Goal: Communication & Community: Answer question/provide support

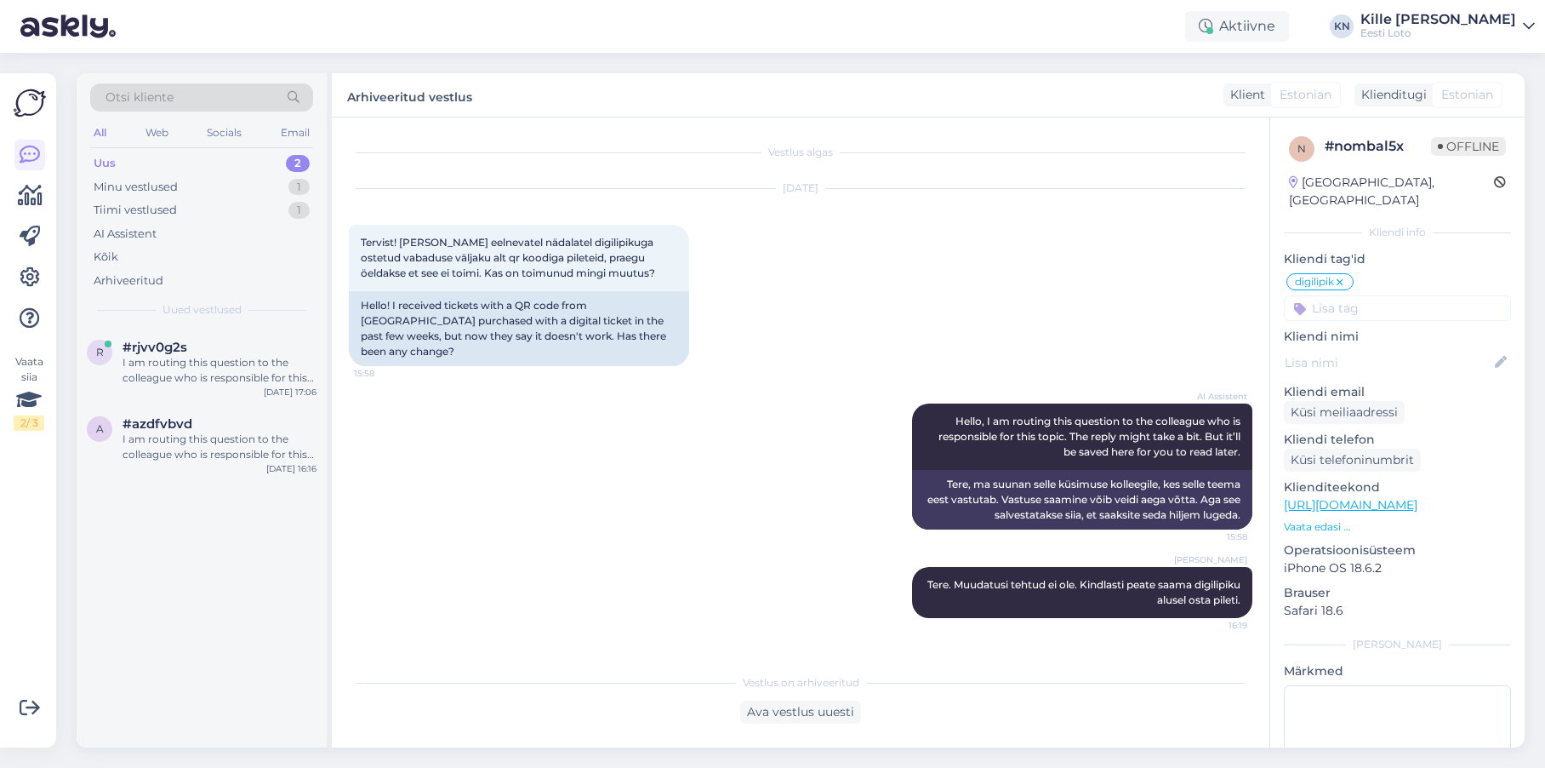
scroll to position [15, 0]
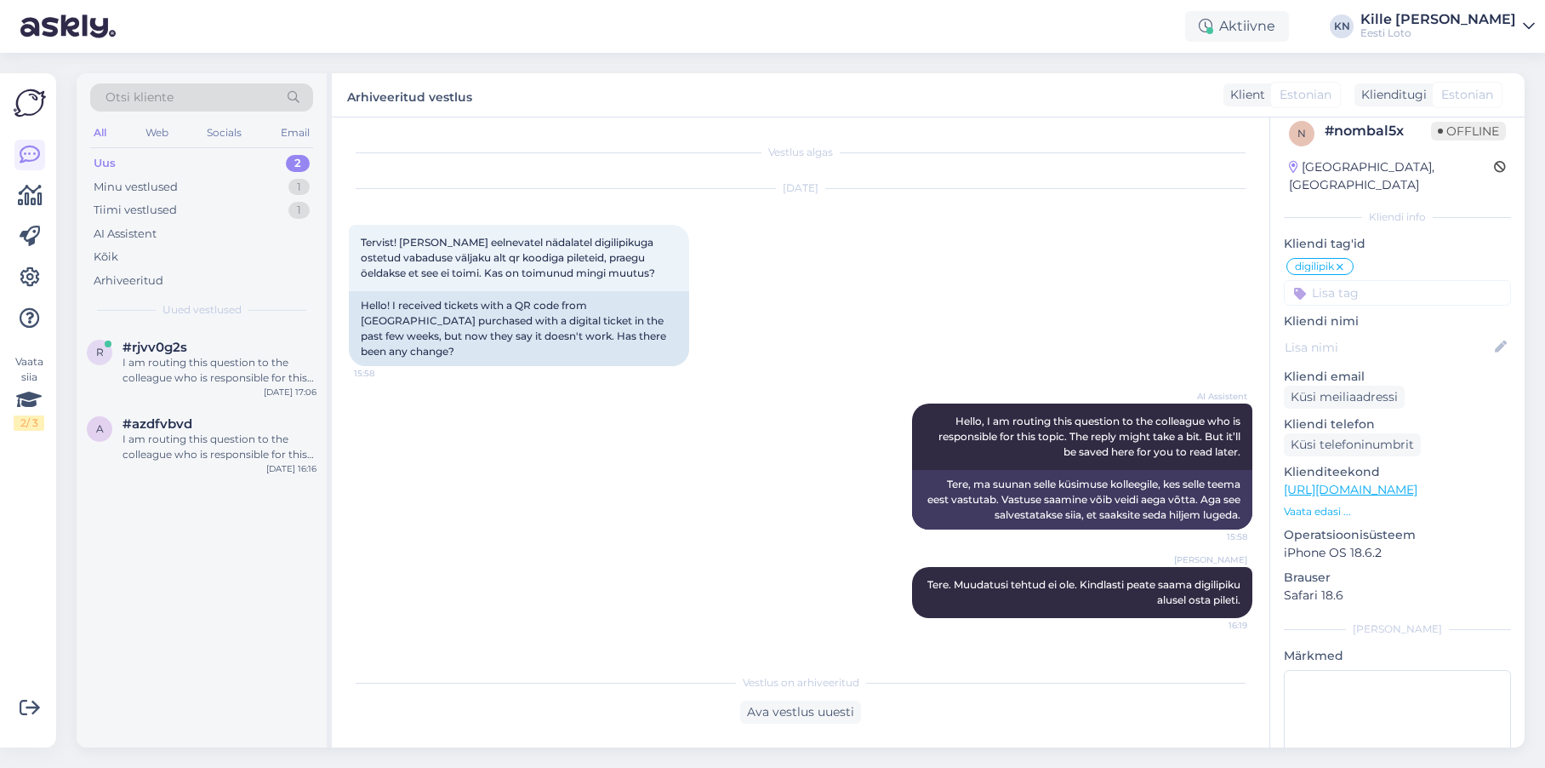
click at [180, 484] on div "r #rjvv0g2s I am routing this question to the colleague who is responsible for …" at bounding box center [202, 537] width 250 height 419
click at [181, 466] on div "a #azdfvbvd I am routing this question to the colleague who is responsible for …" at bounding box center [202, 442] width 250 height 77
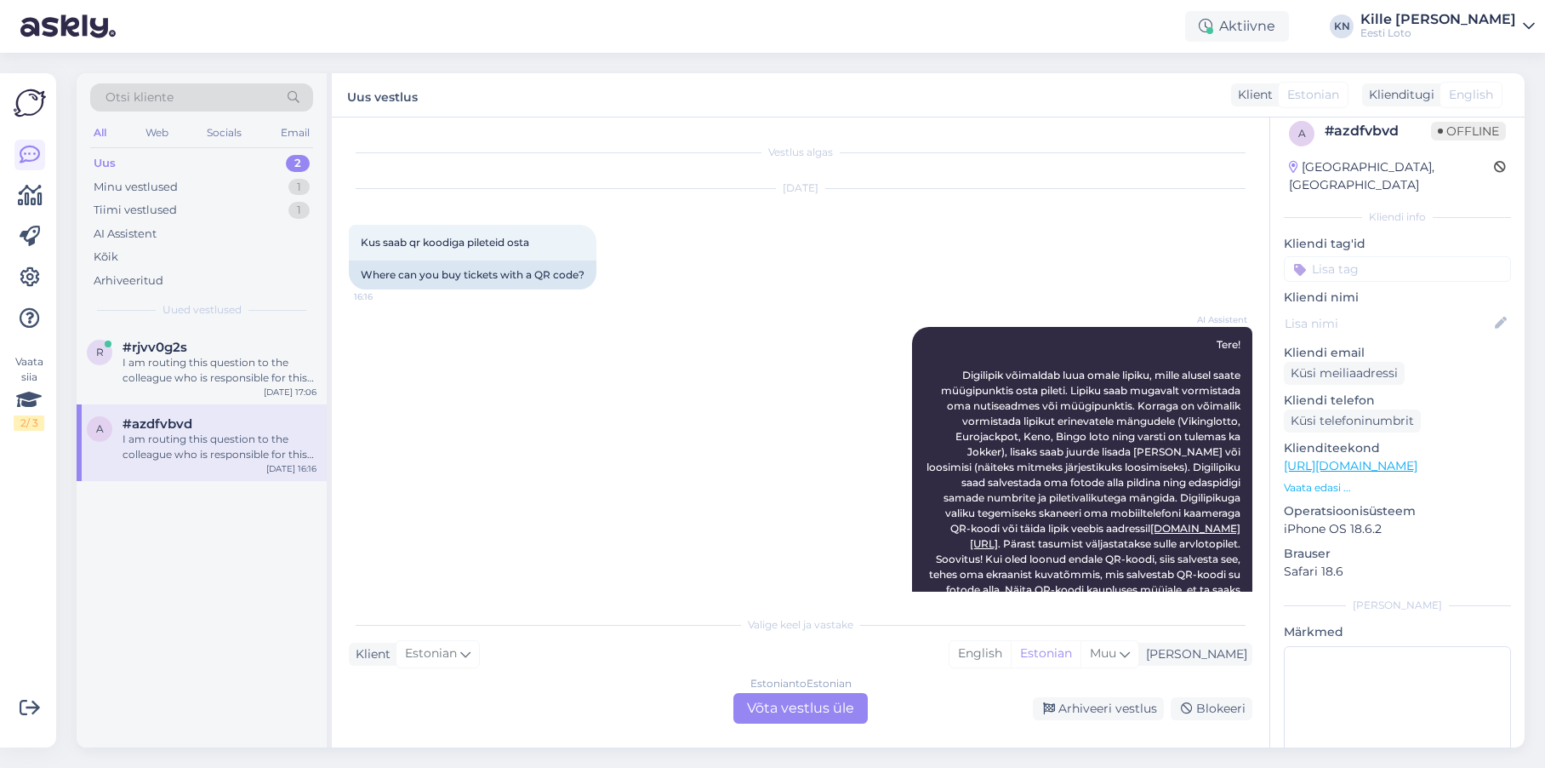
scroll to position [346, 0]
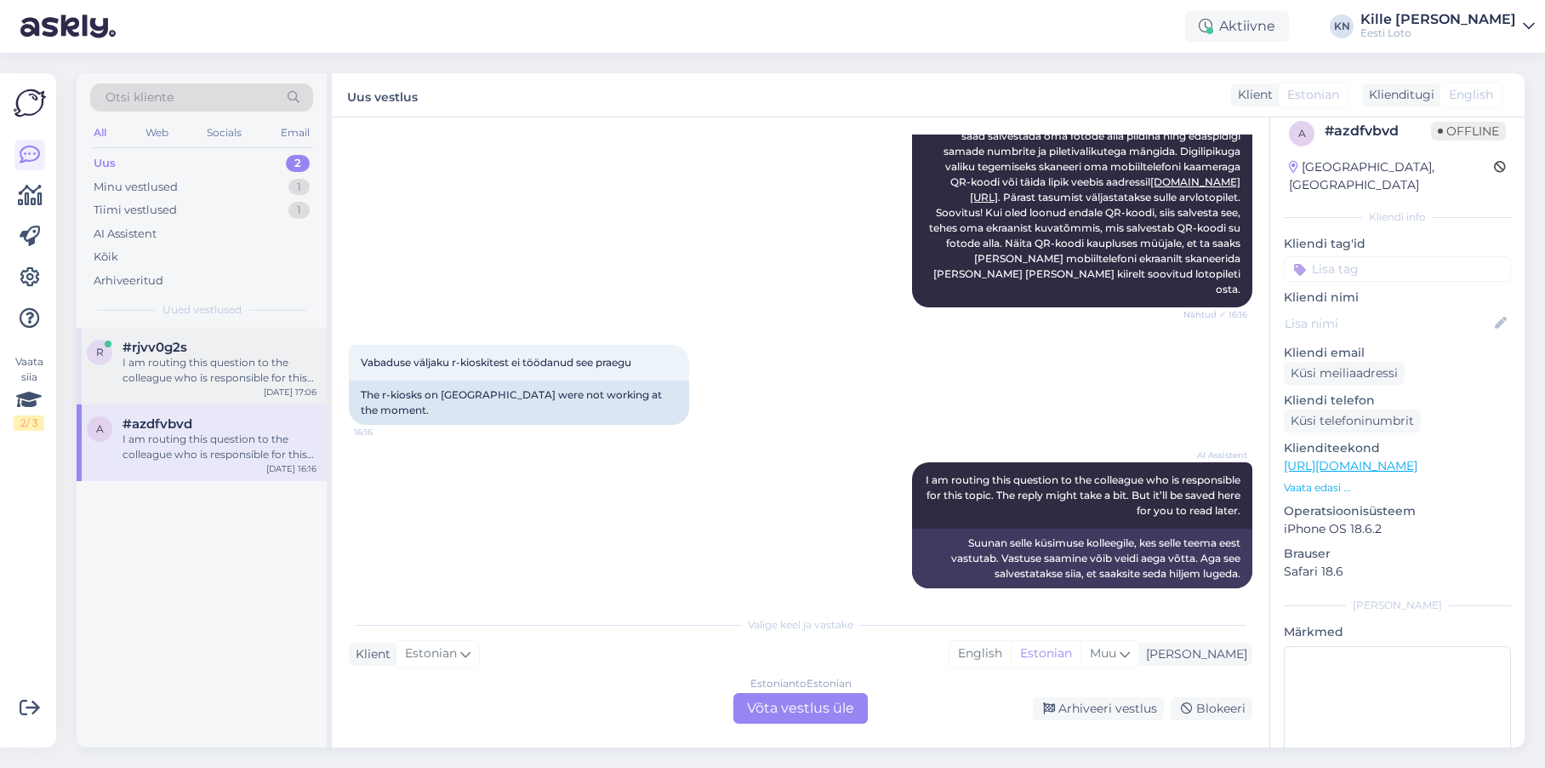
click at [189, 362] on div "I am routing this question to the colleague who is responsible for this topic. …" at bounding box center [220, 370] width 194 height 31
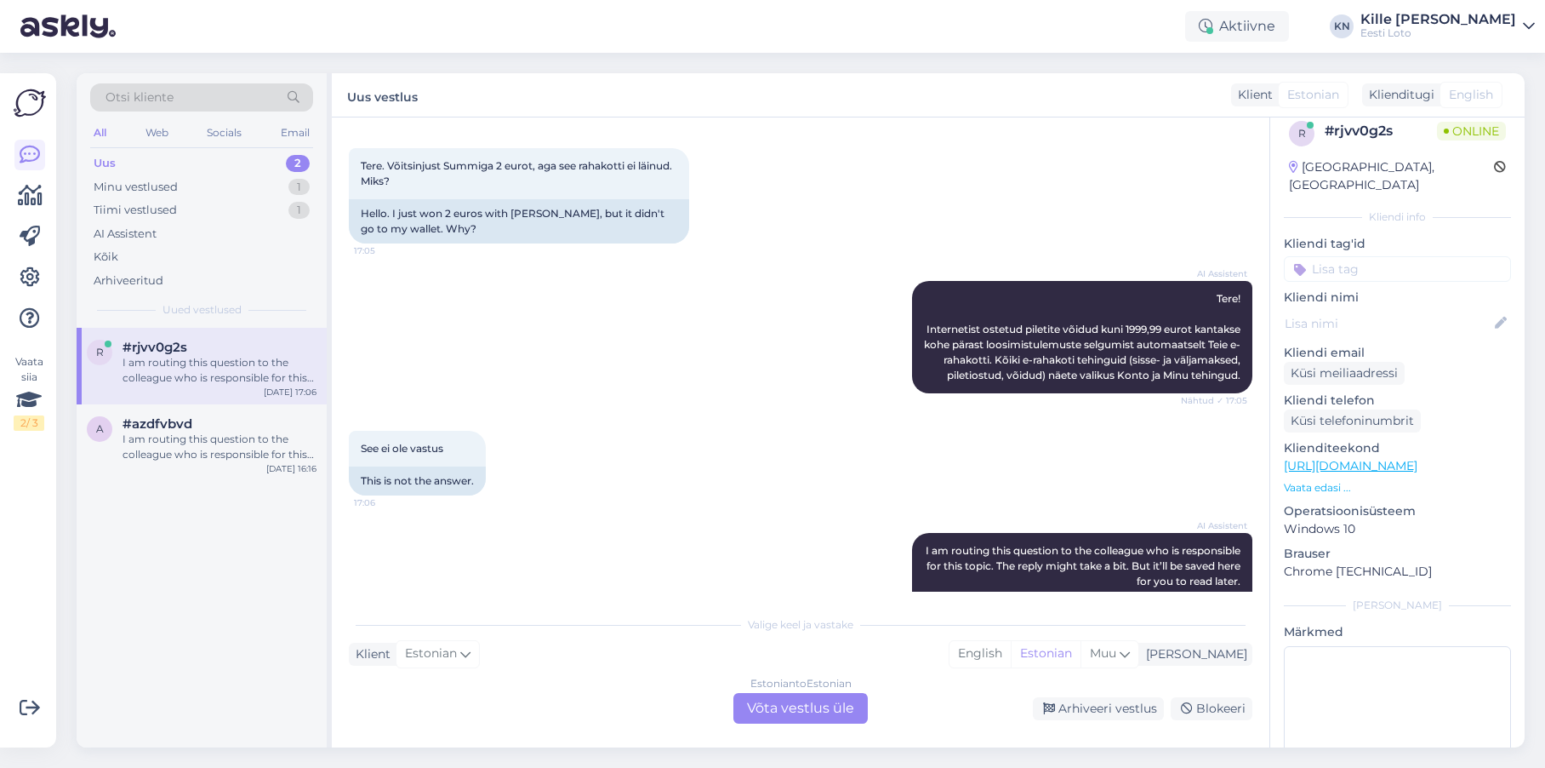
scroll to position [0, 0]
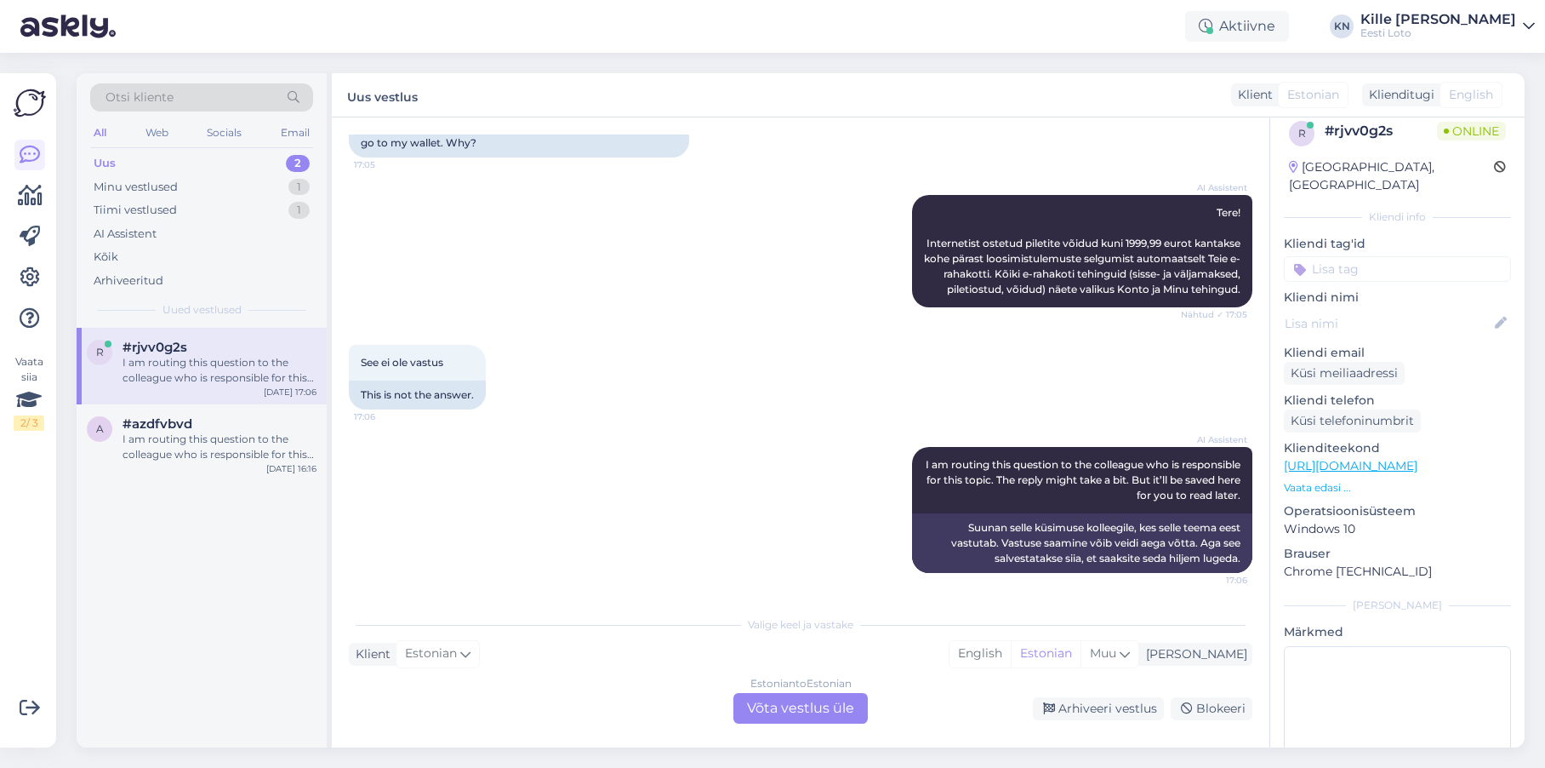
click at [779, 700] on div "Estonian to Estonian Võta vestlus üle" at bounding box center [800, 708] width 134 height 31
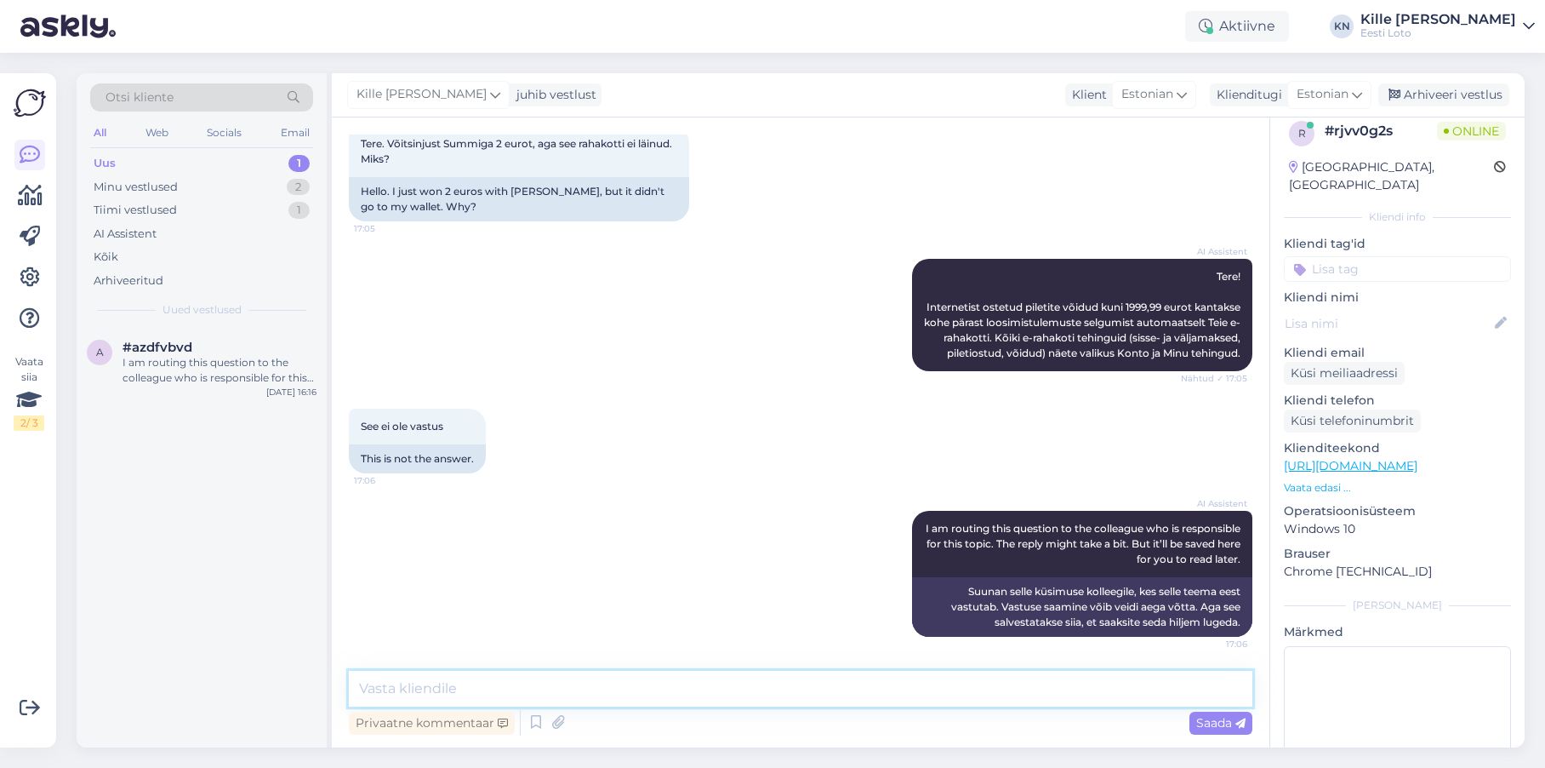
click at [463, 691] on textarea at bounding box center [801, 689] width 904 height 36
paste textarea "Tõrkega piletit on võimalik uuesti läbi mängida, valides Minu piletid – e-kiirl…"
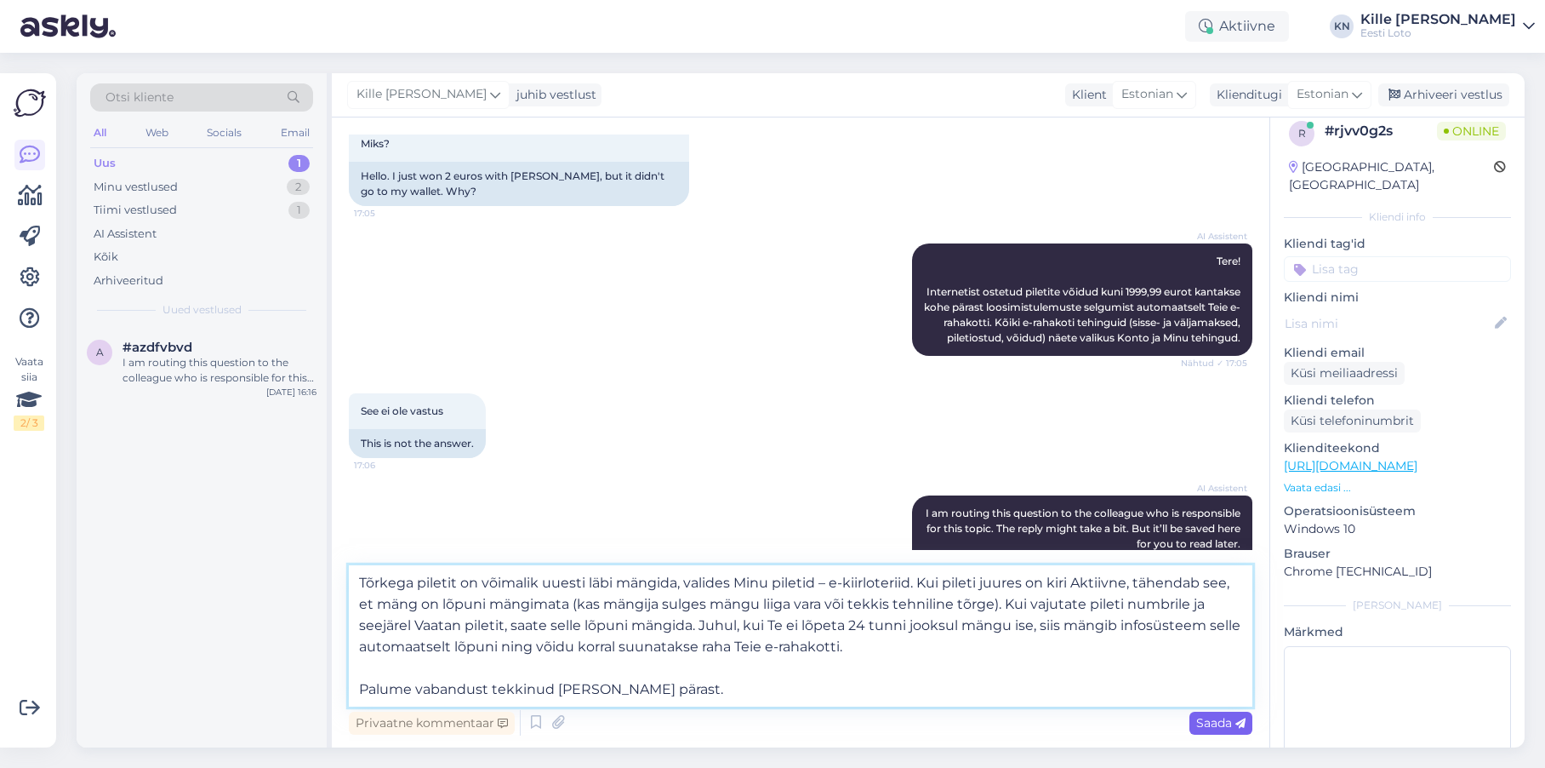
type textarea "Tõrkega piletit on võimalik uuesti läbi mängida, valides Minu piletid – e-kiirl…"
click at [1202, 719] on span "Saada" at bounding box center [1220, 722] width 49 height 15
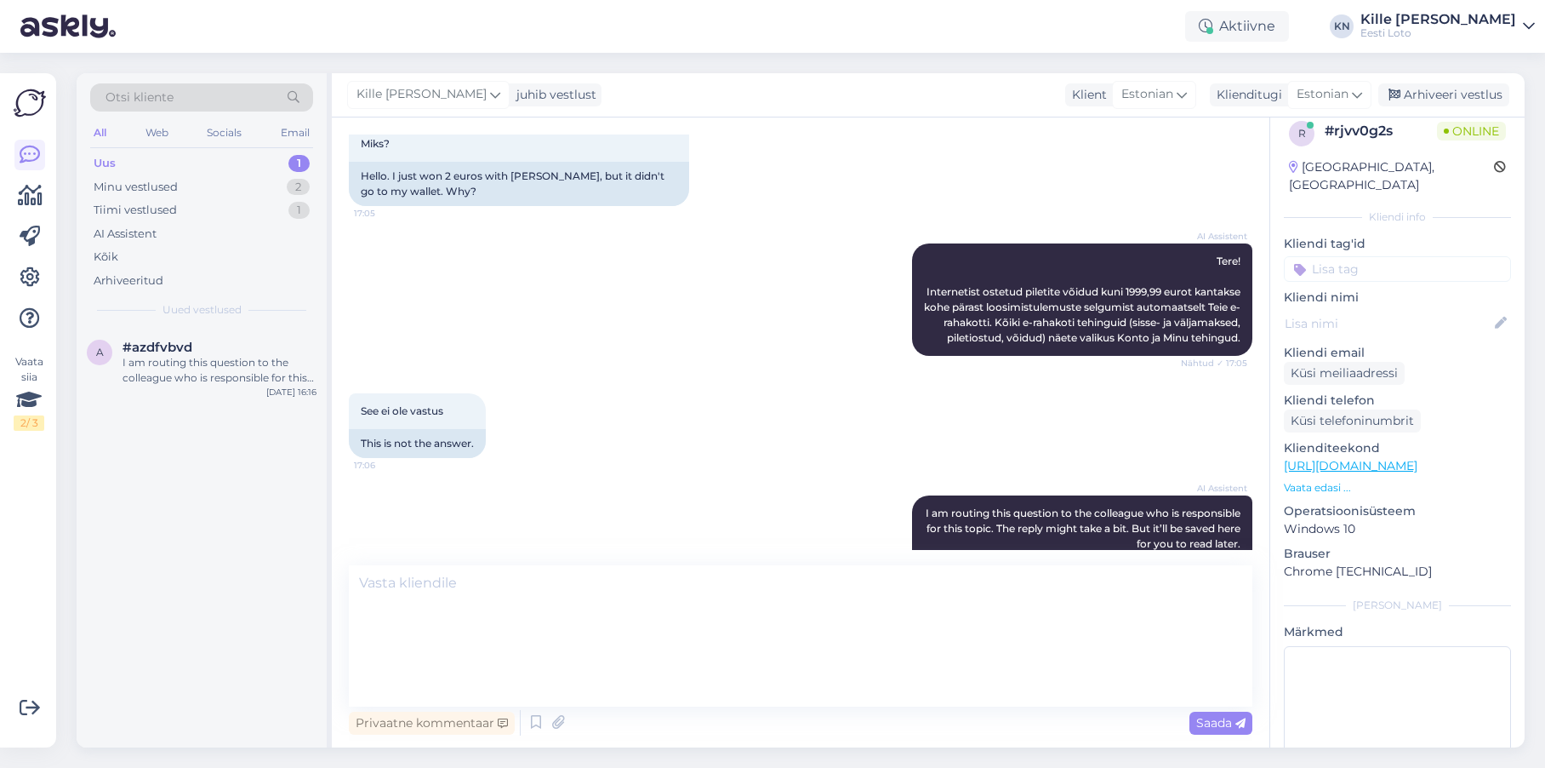
scroll to position [325, 0]
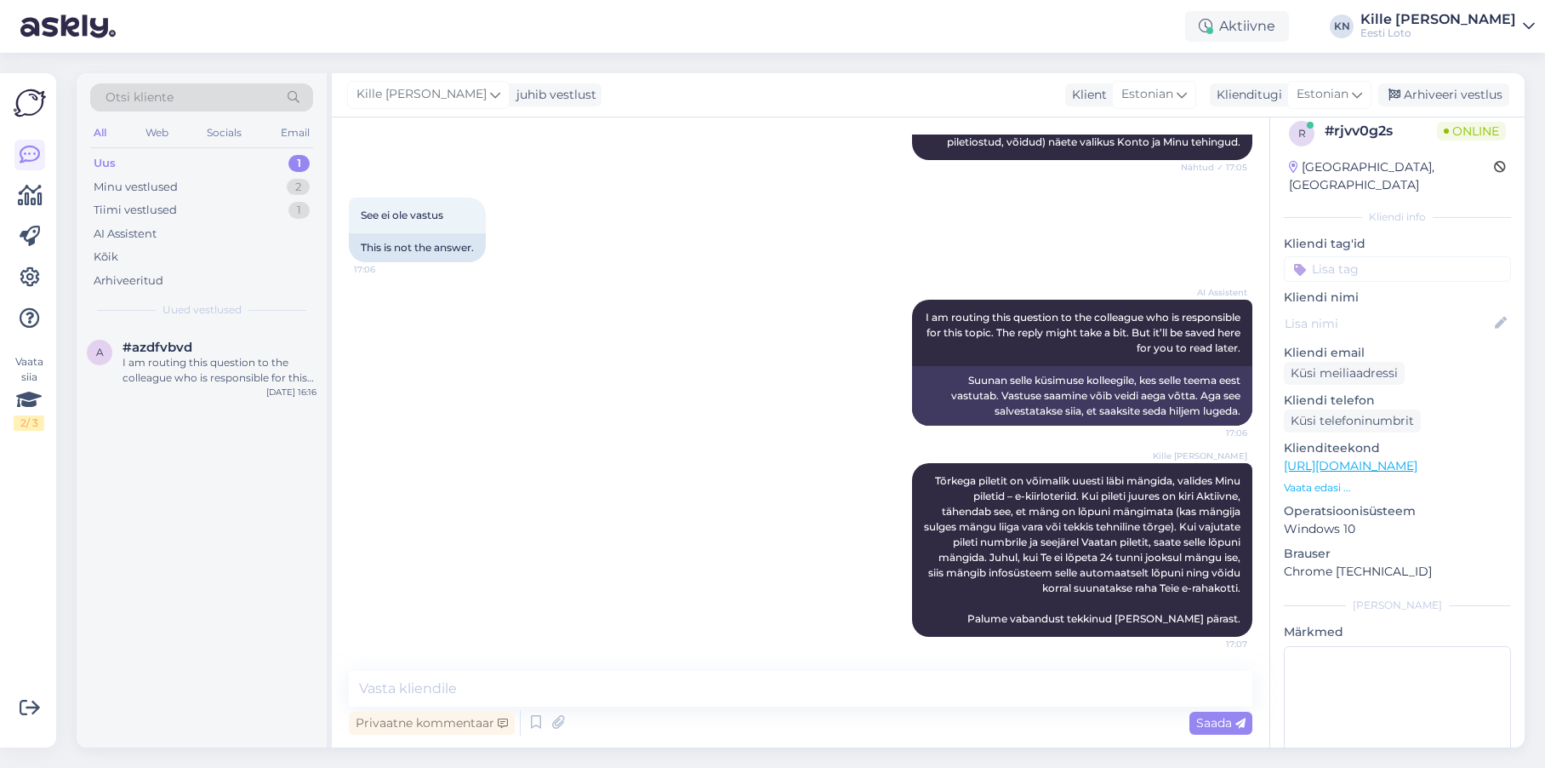
click at [1419, 256] on input at bounding box center [1397, 269] width 227 height 26
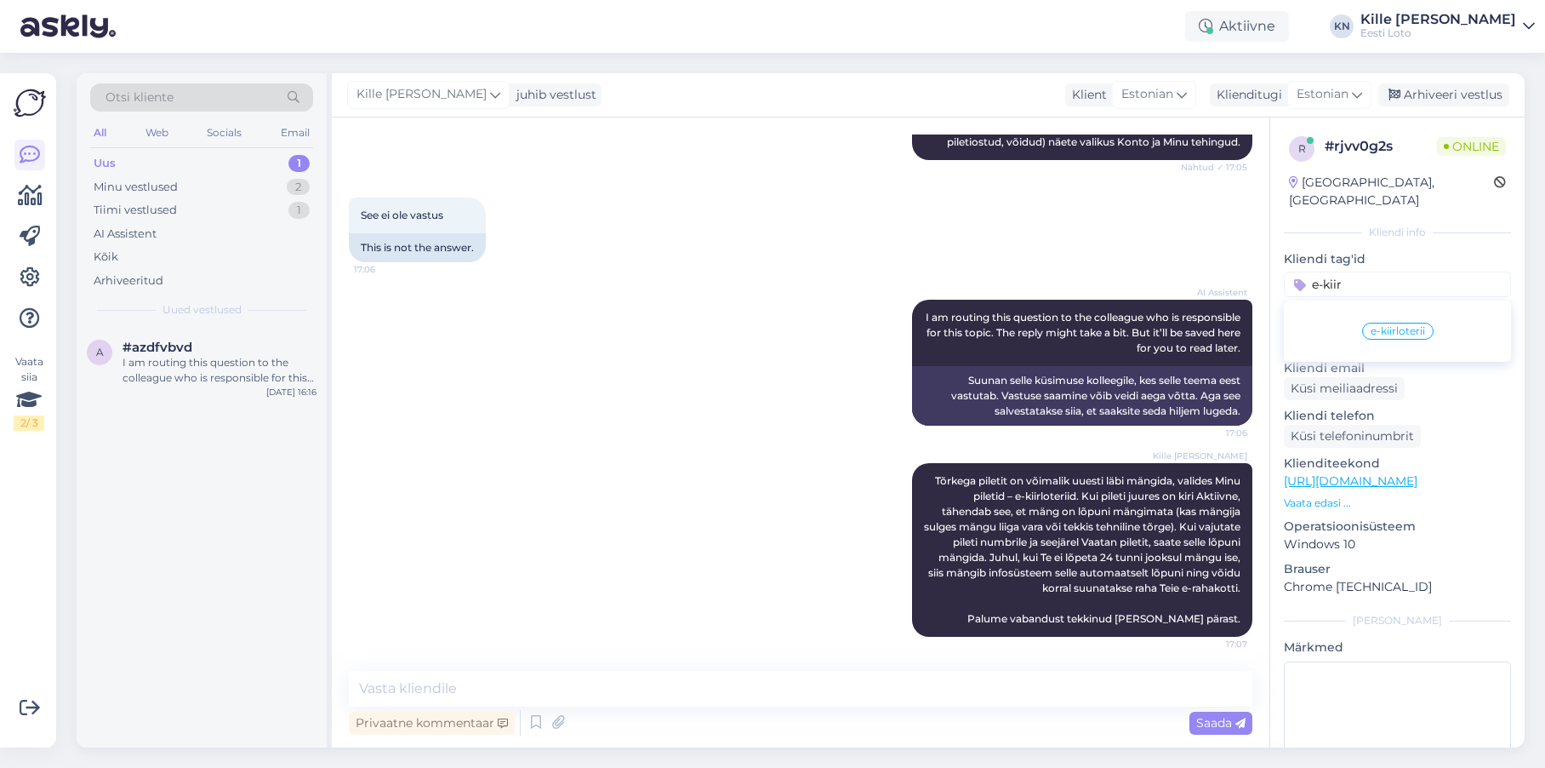
type input "e-kiir"
click at [1409, 326] on span "e-kiirloterii" at bounding box center [1398, 331] width 54 height 10
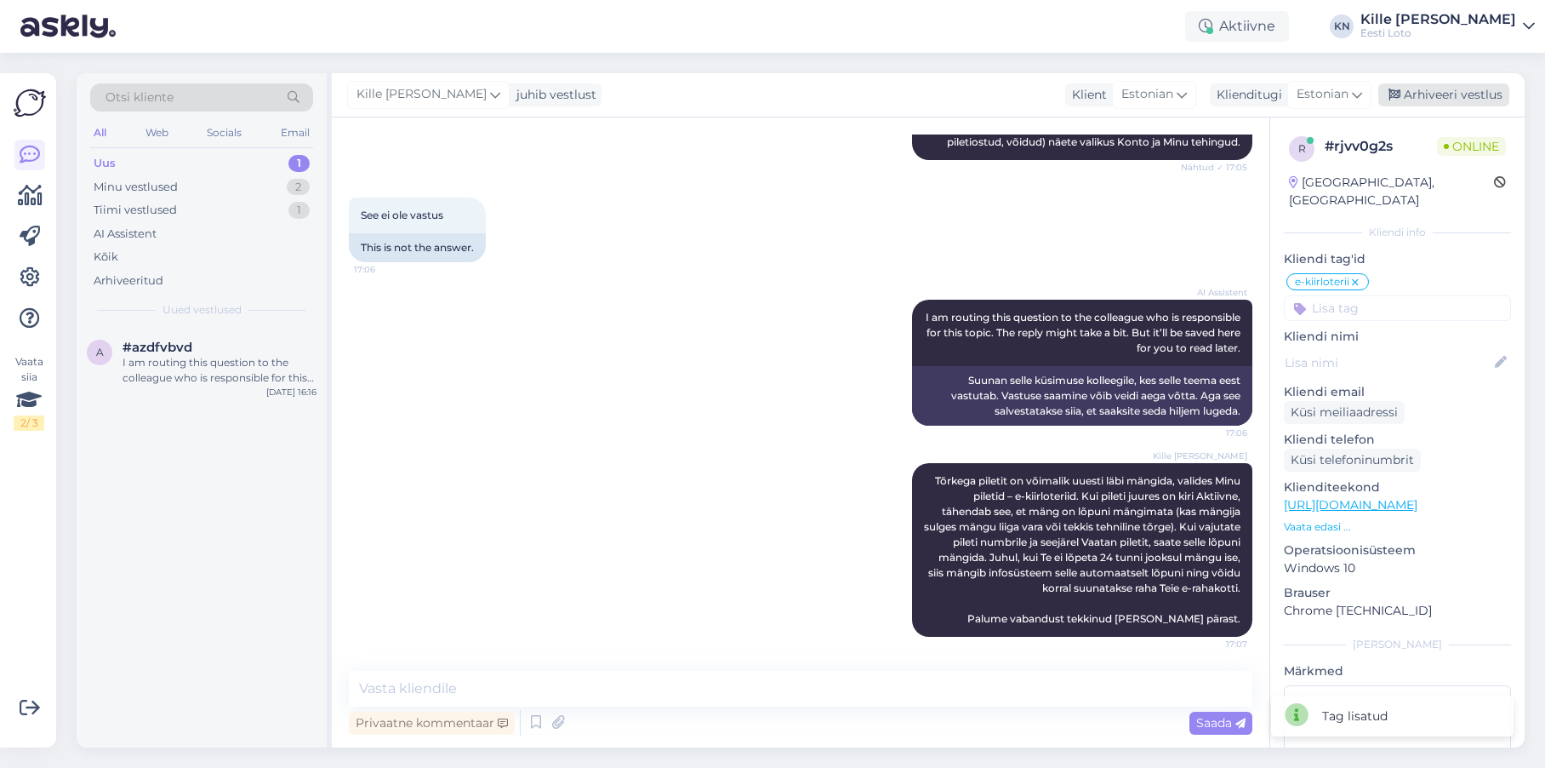
click at [1430, 103] on div "Arhiveeri vestlus" at bounding box center [1443, 94] width 131 height 23
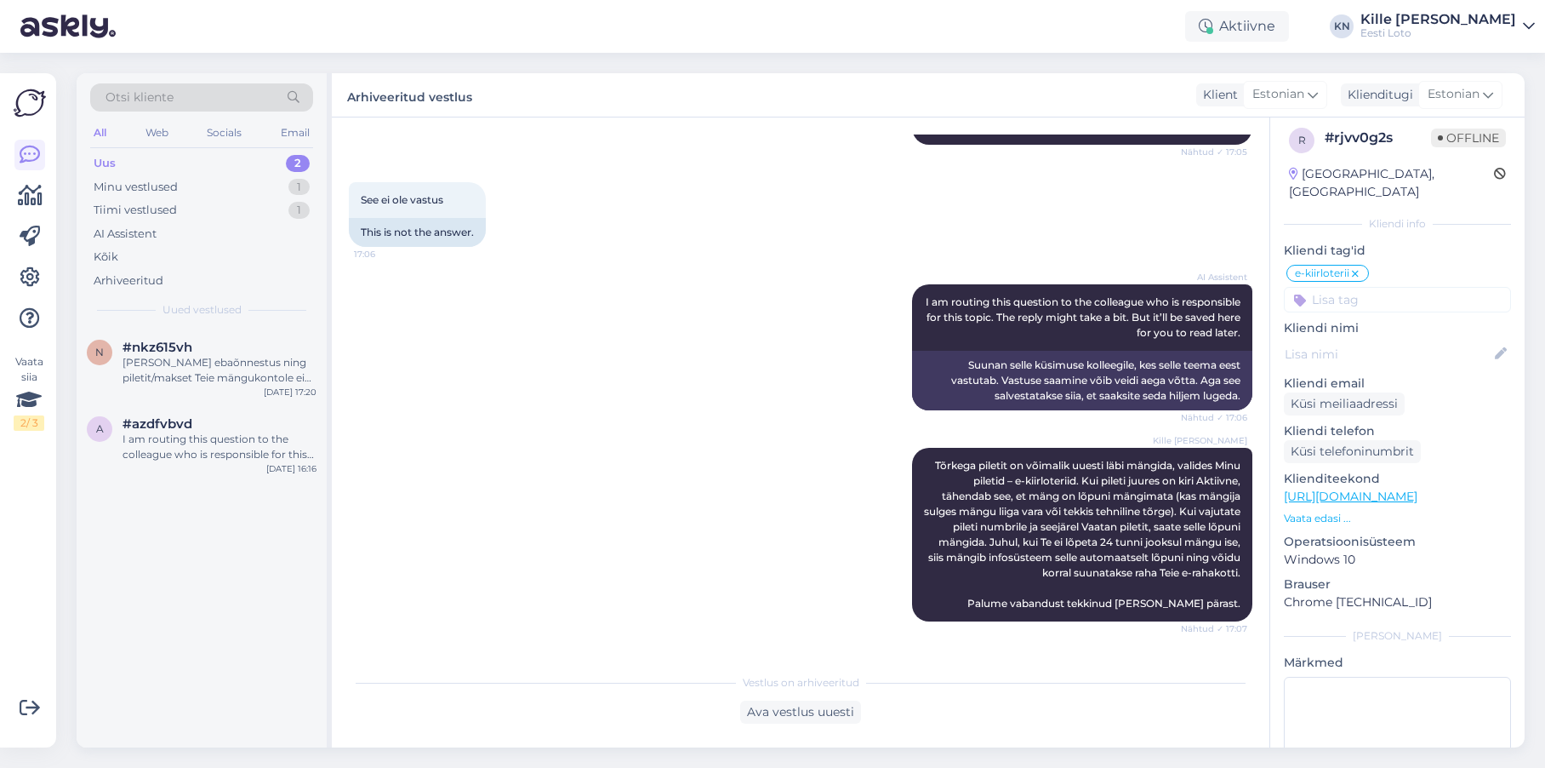
scroll to position [522, 0]
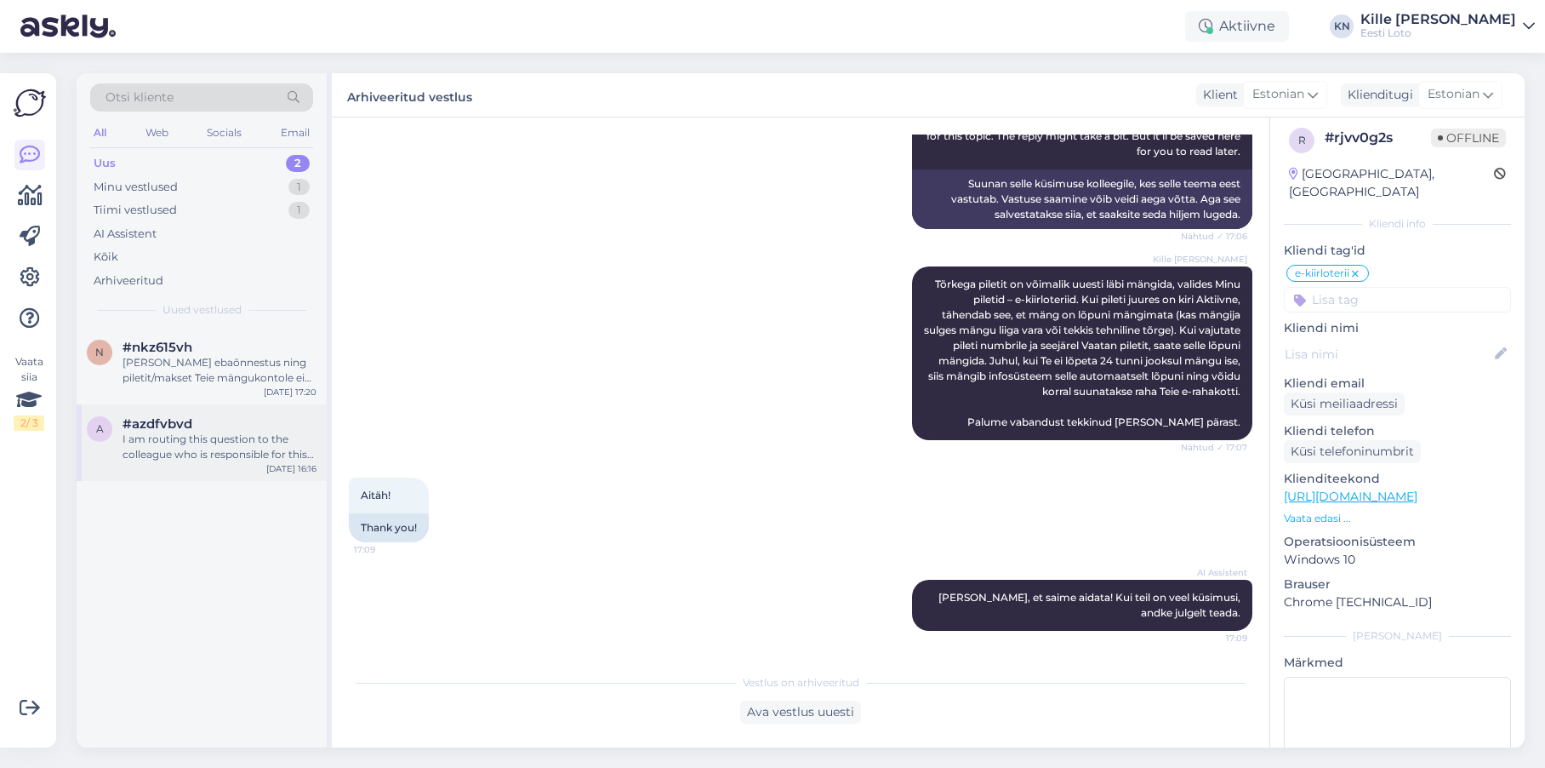
click at [170, 442] on div "I am routing this question to the colleague who is responsible for this topic. …" at bounding box center [220, 446] width 194 height 31
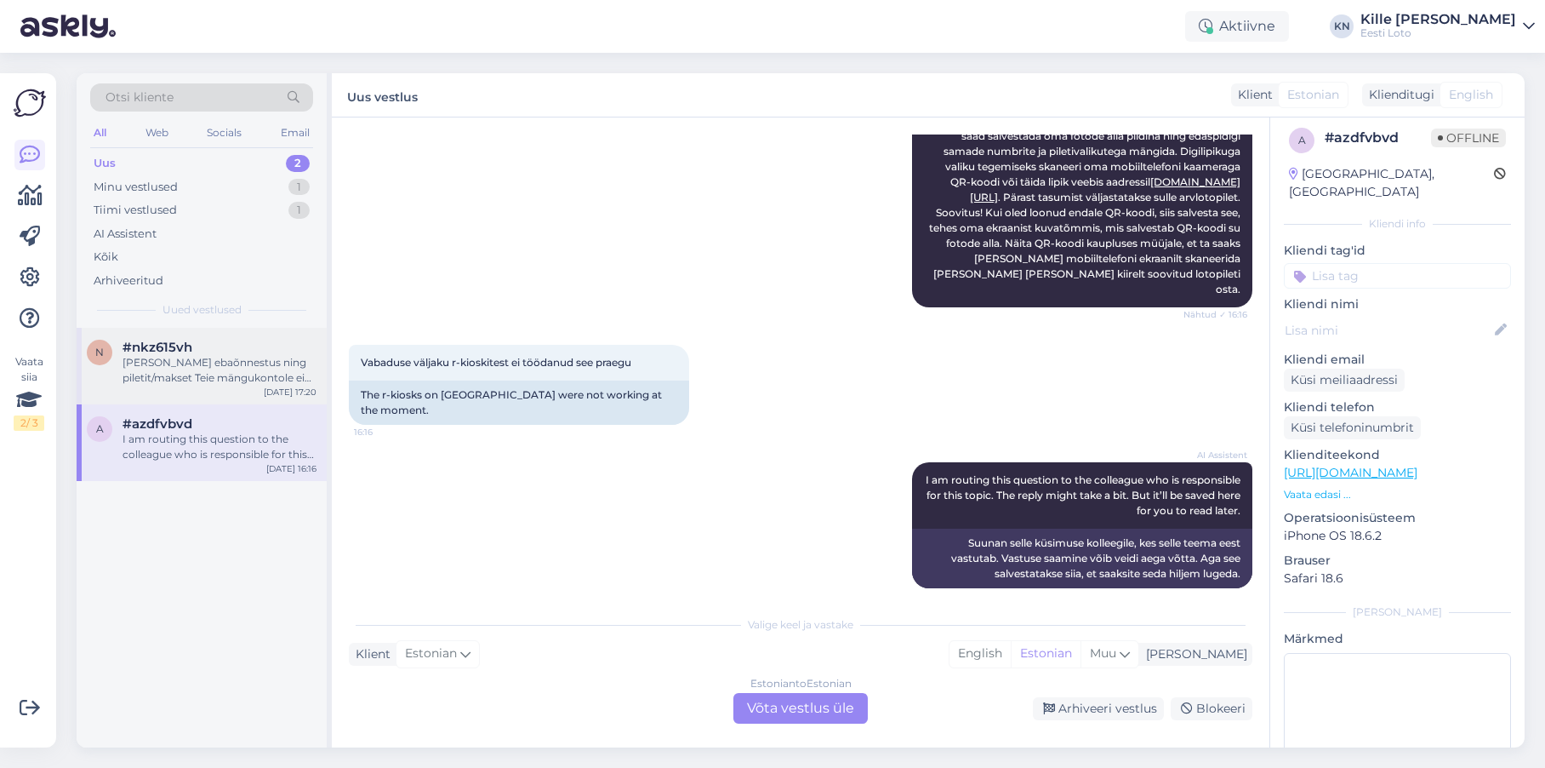
click at [194, 384] on div "[PERSON_NAME] ebaõnnestus ning piletit/makset Teie mängukontole ei ilmunud, pal…" at bounding box center [220, 370] width 194 height 31
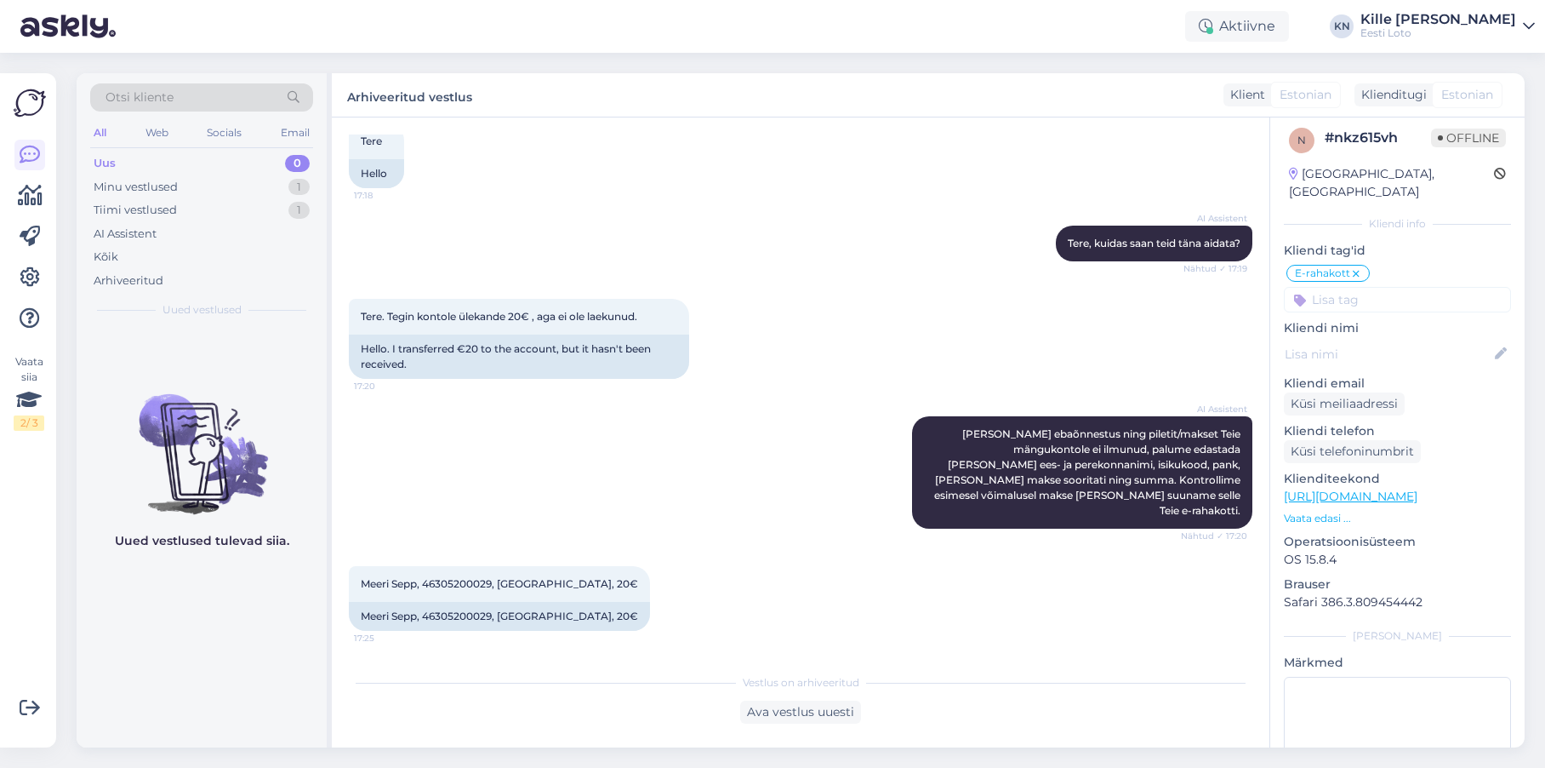
scroll to position [205, 0]
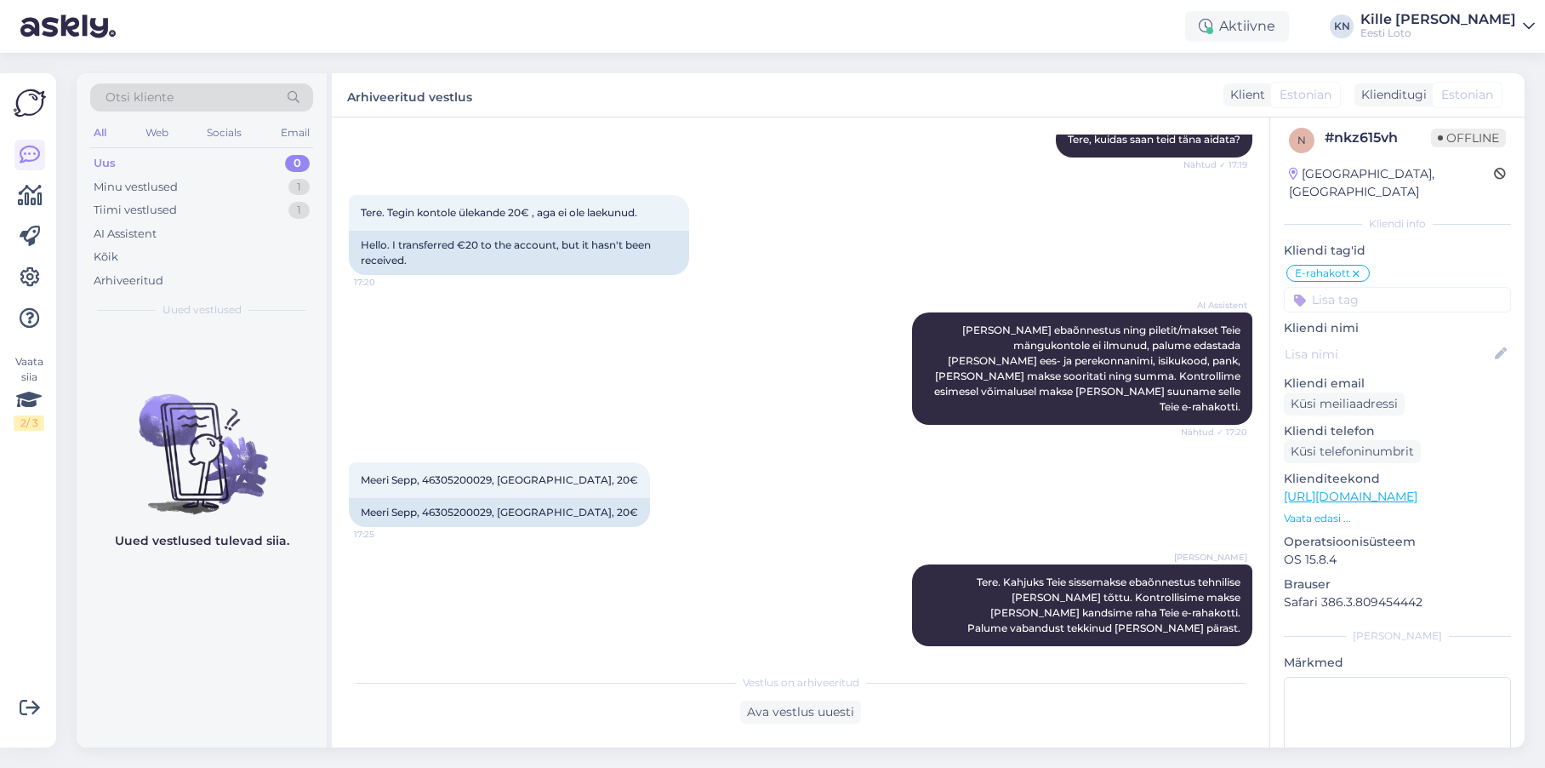
click at [179, 151] on div "Uus 0" at bounding box center [201, 163] width 223 height 24
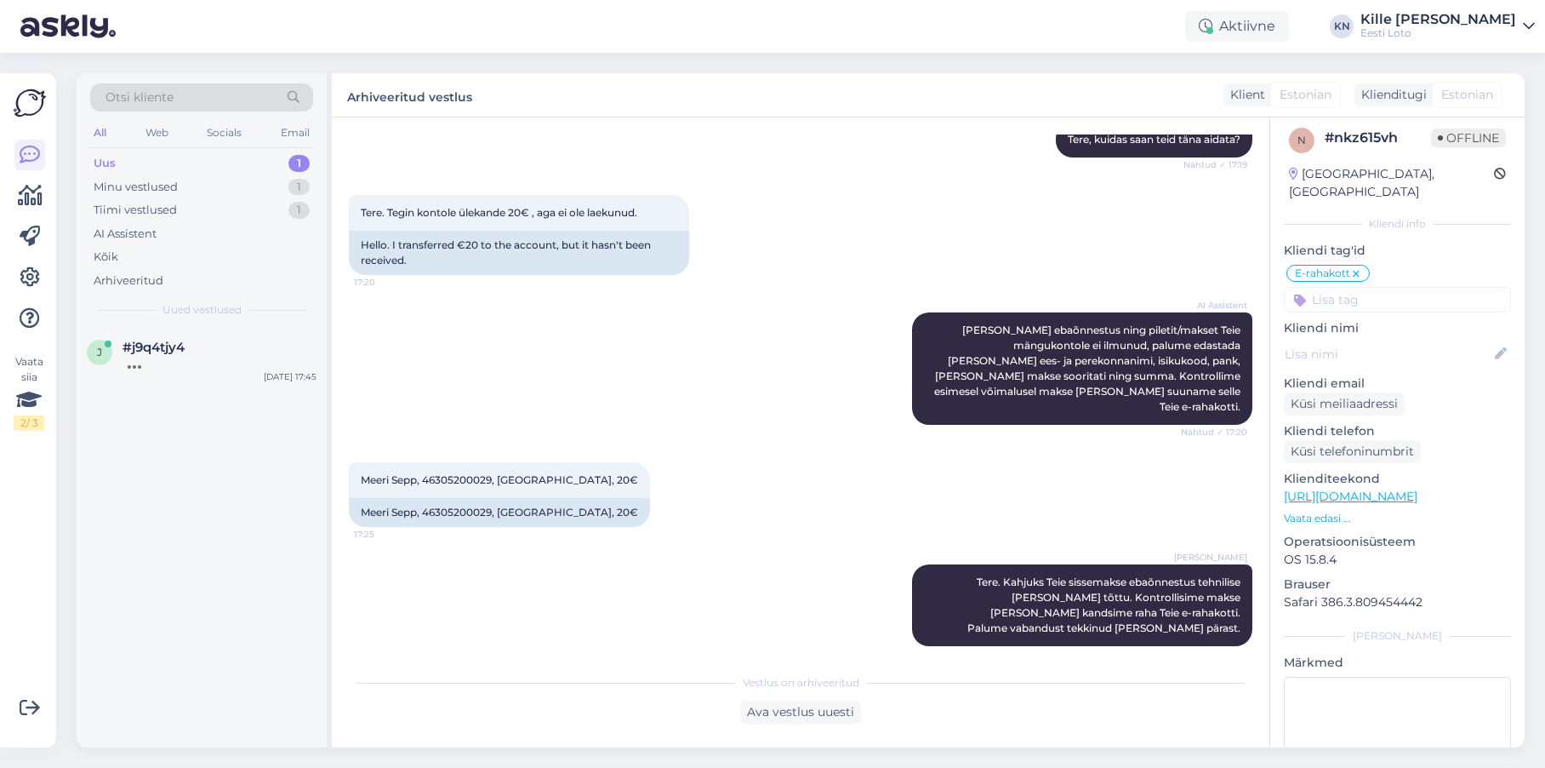
click at [212, 156] on div "Uus 1" at bounding box center [201, 163] width 223 height 24
click at [143, 388] on div "j #j9q4tjy4 Tere! [PERSON_NAME] ebaõnnestus ning piletit/makset Teie mängukonto…" at bounding box center [202, 366] width 250 height 77
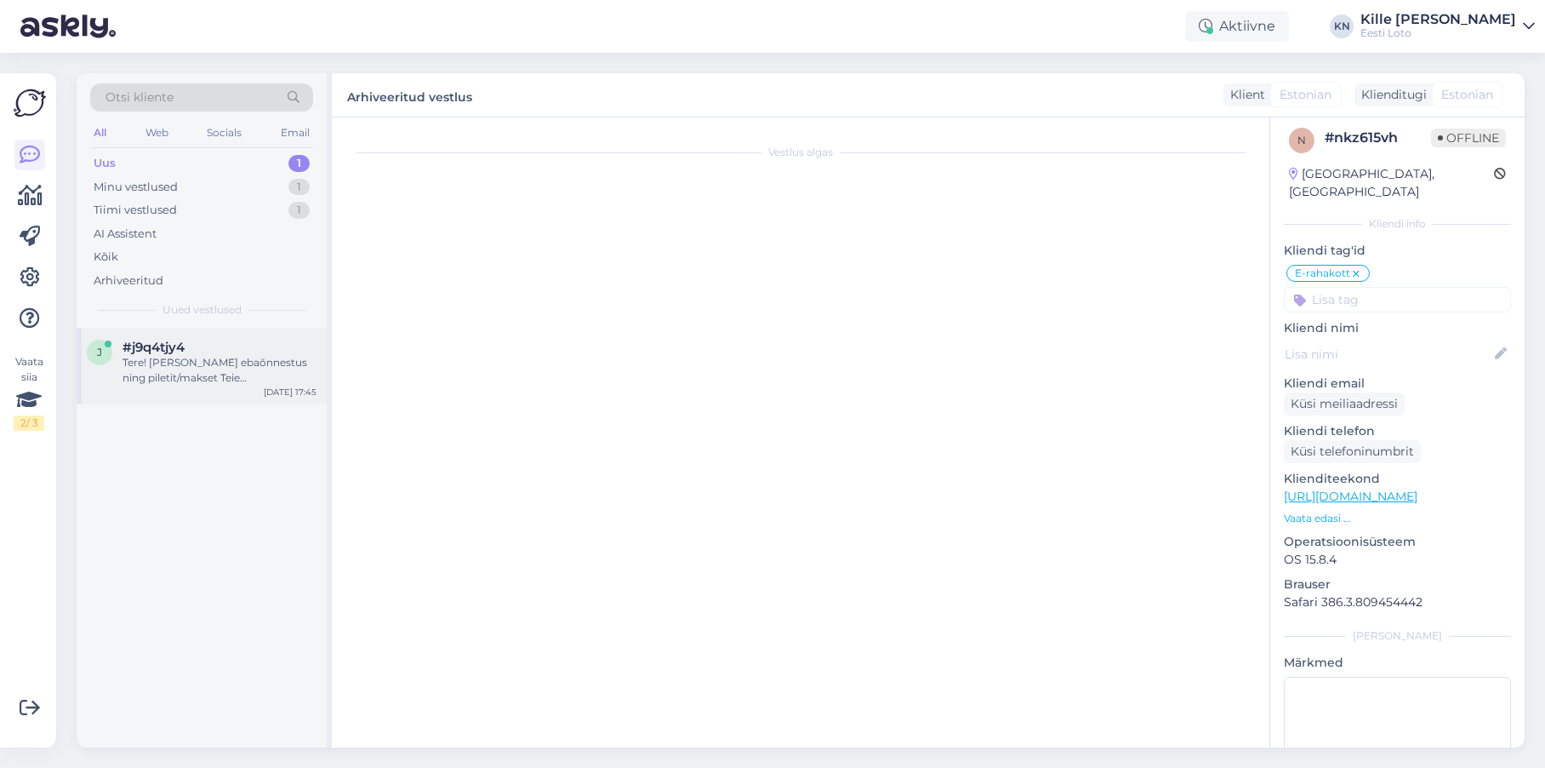
scroll to position [0, 0]
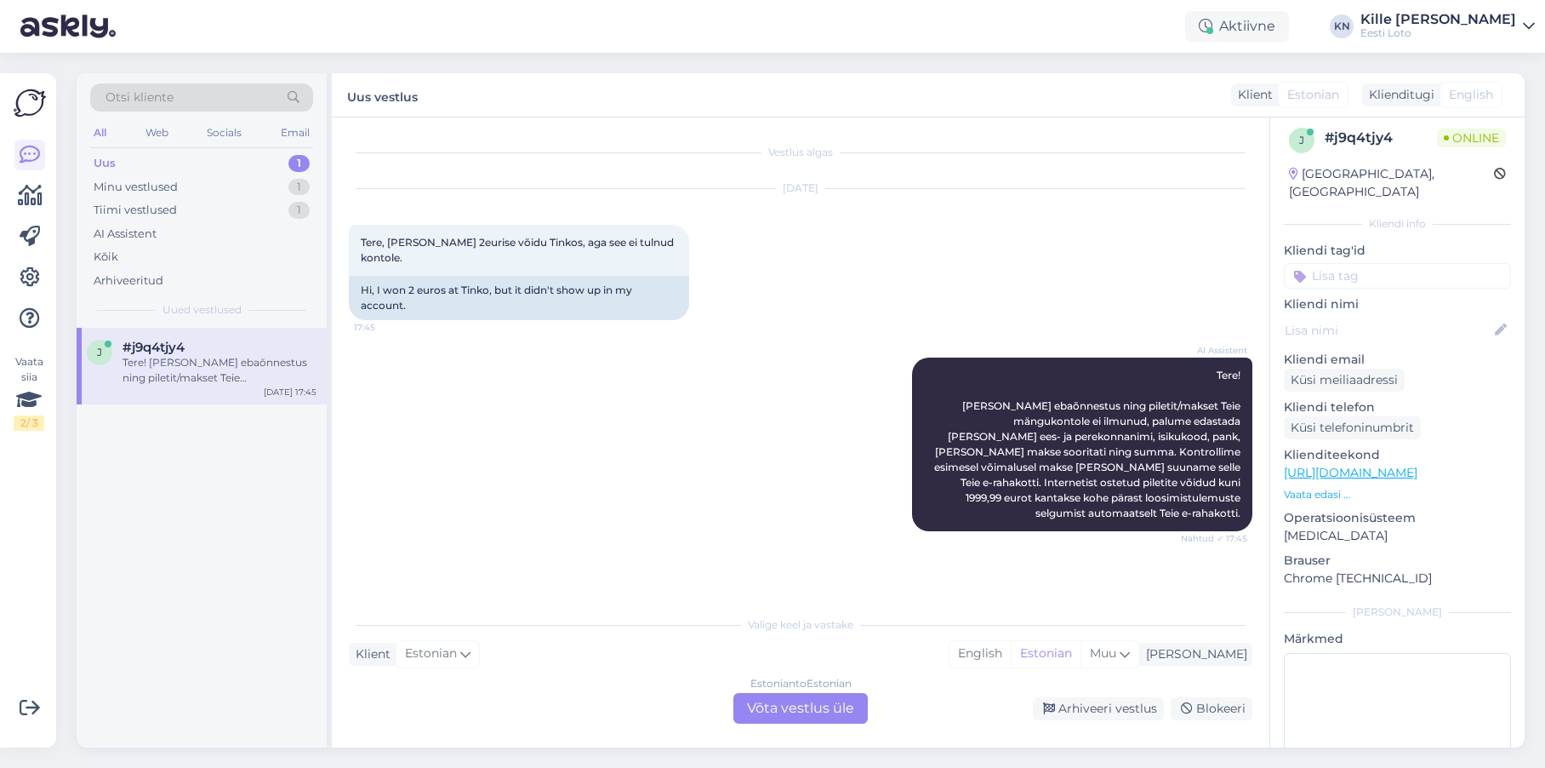
click at [817, 720] on div "Estonian to Estonian Võta vestlus üle" at bounding box center [800, 708] width 134 height 31
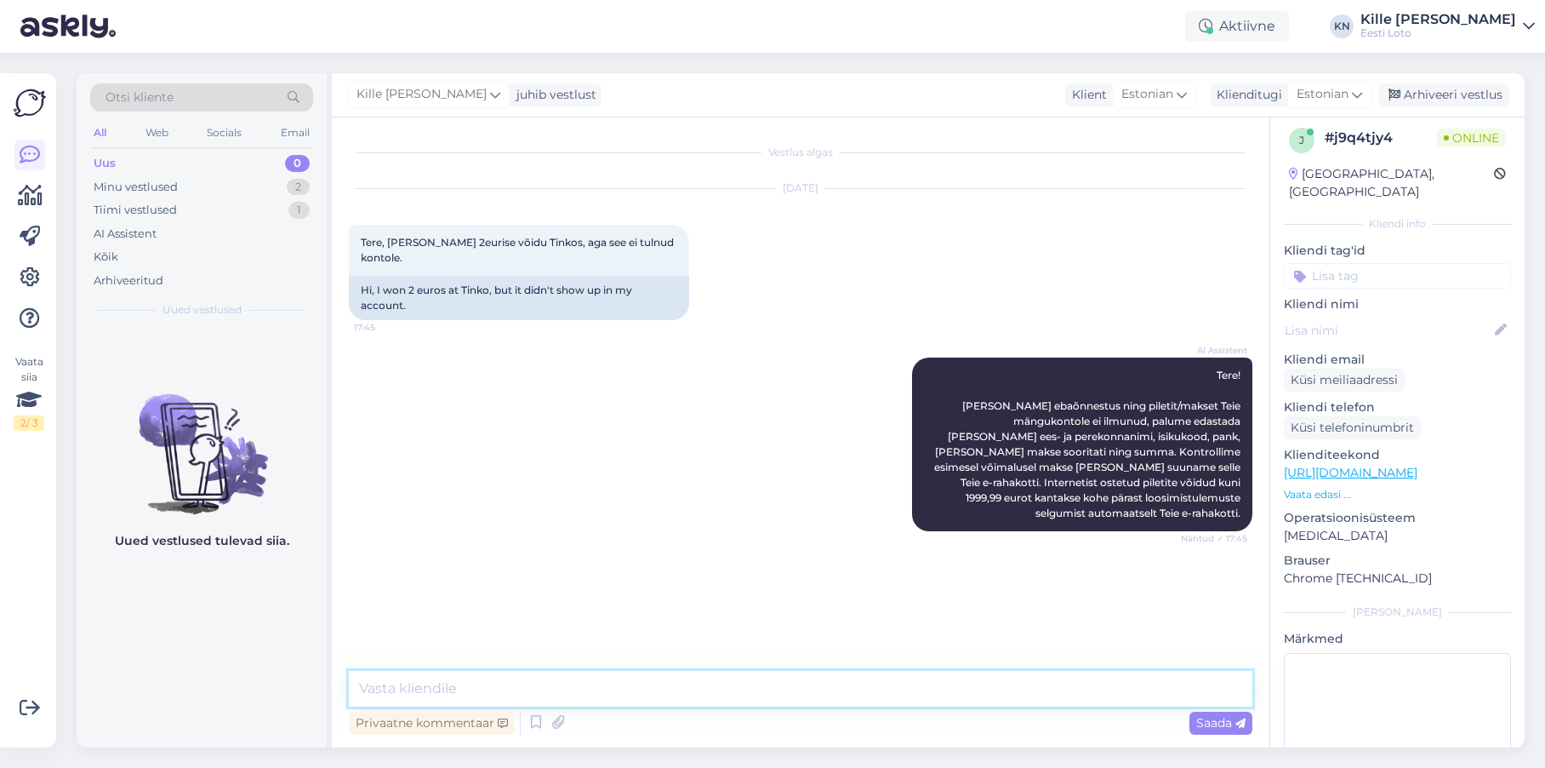
click at [576, 695] on textarea at bounding box center [801, 689] width 904 height 36
paste textarea "Tõrkega piletit on võimalik uuesti läbi mängida, valides Minu piletid – e-kiirl…"
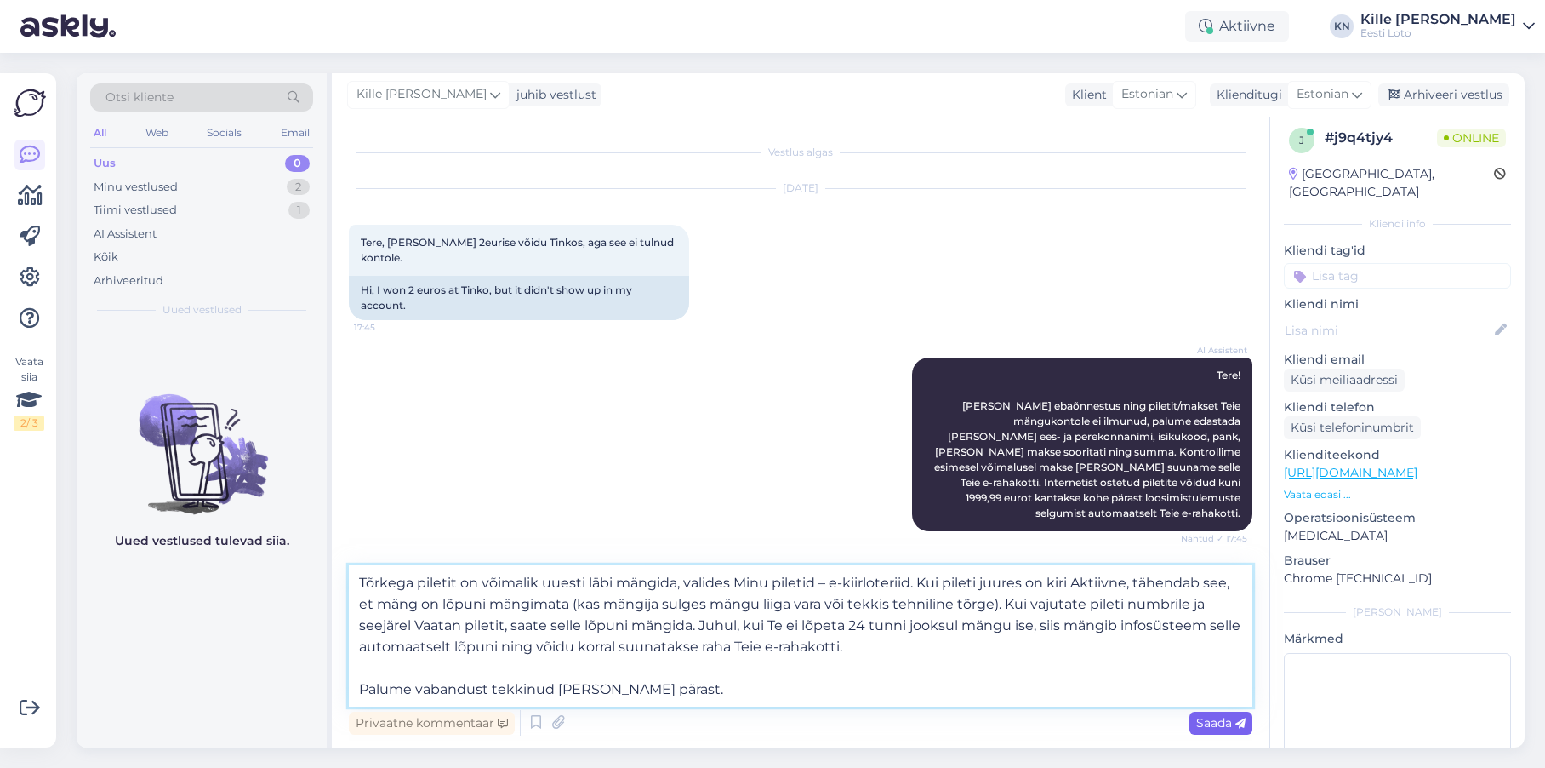
type textarea "Tõrkega piletit on võimalik uuesti läbi mängida, valides Minu piletid – e-kiirl…"
click at [1216, 721] on span "Saada" at bounding box center [1220, 722] width 49 height 15
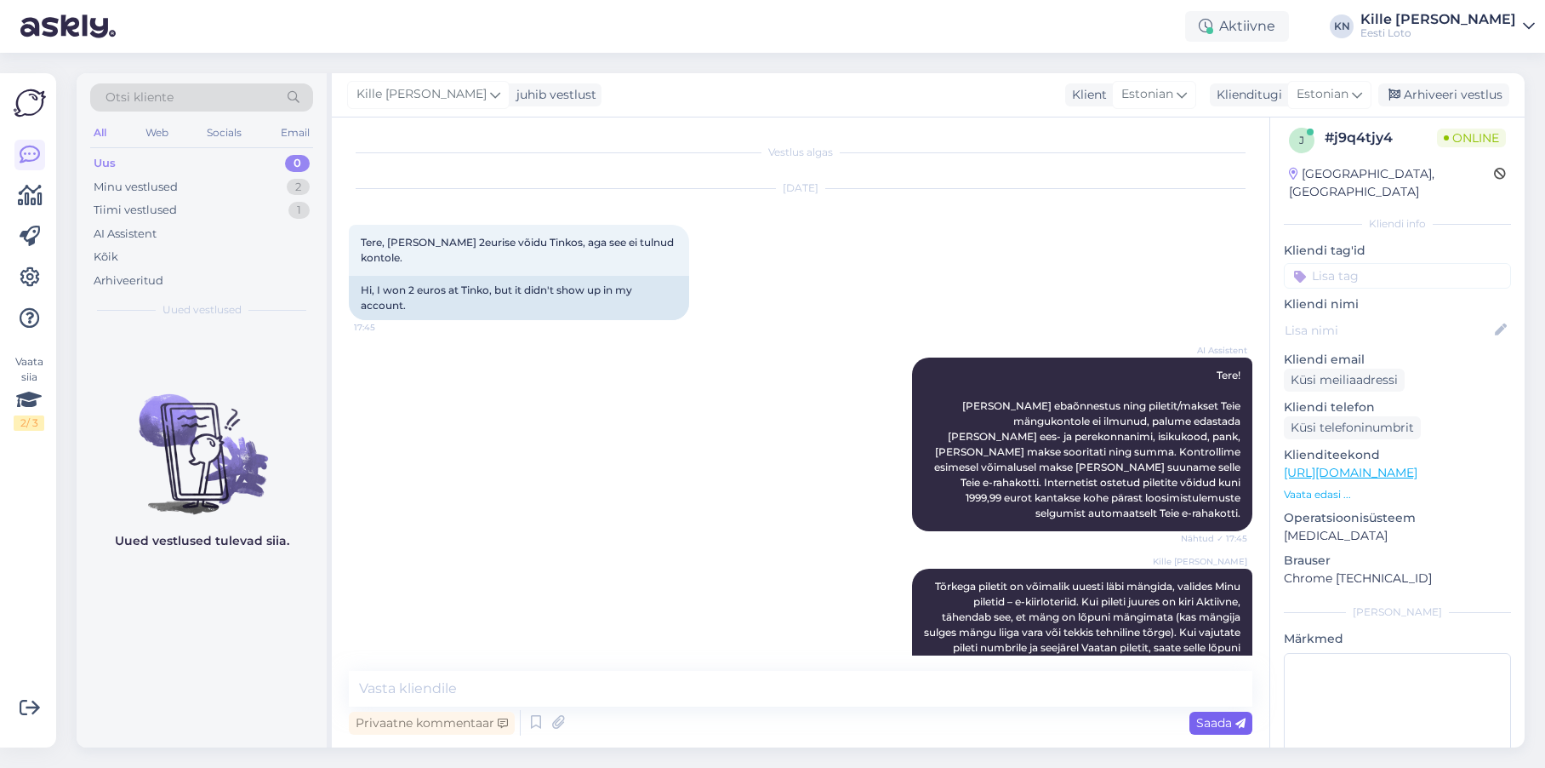
scroll to position [75, 0]
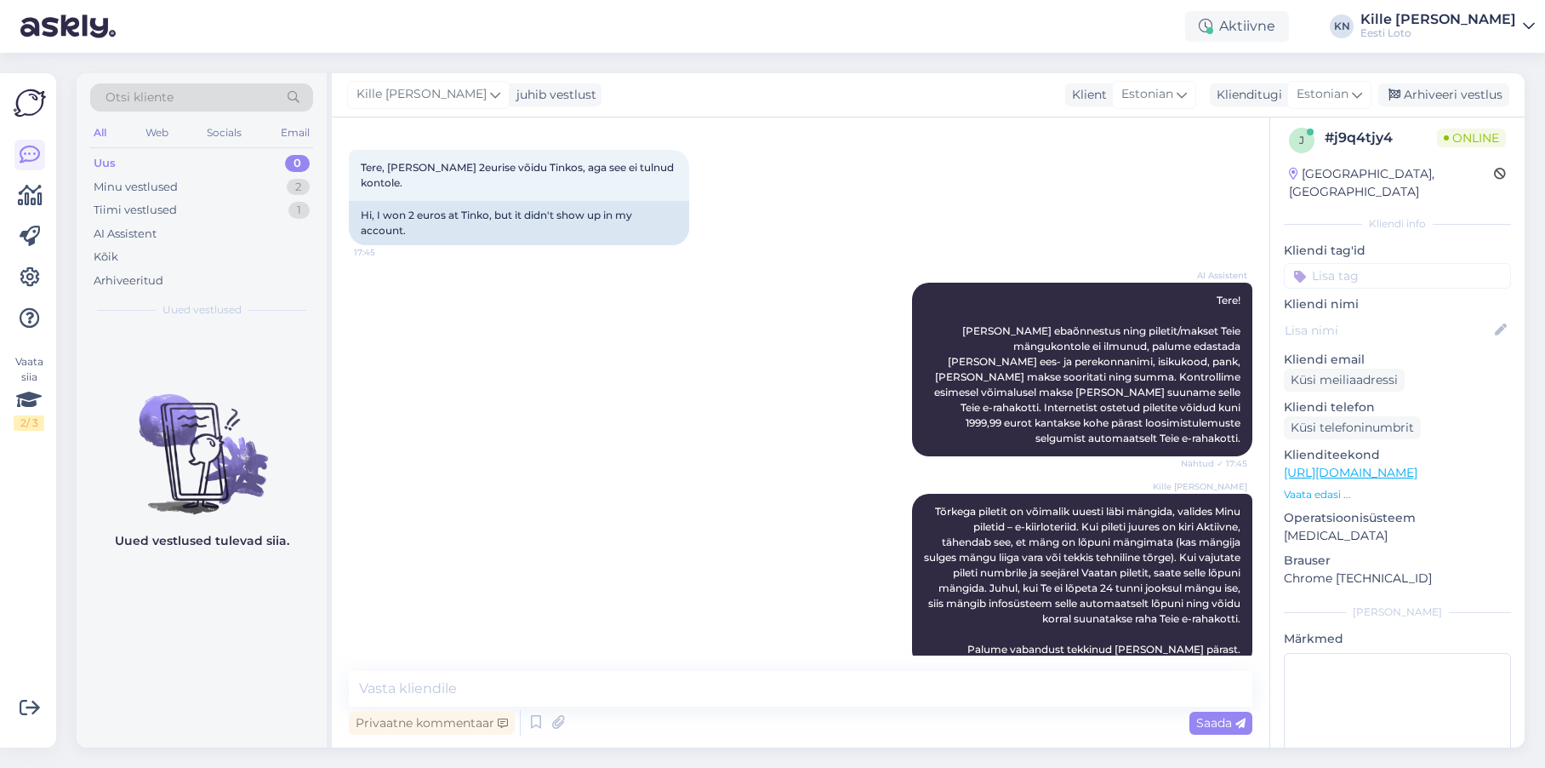
click at [1371, 263] on input at bounding box center [1397, 276] width 227 height 26
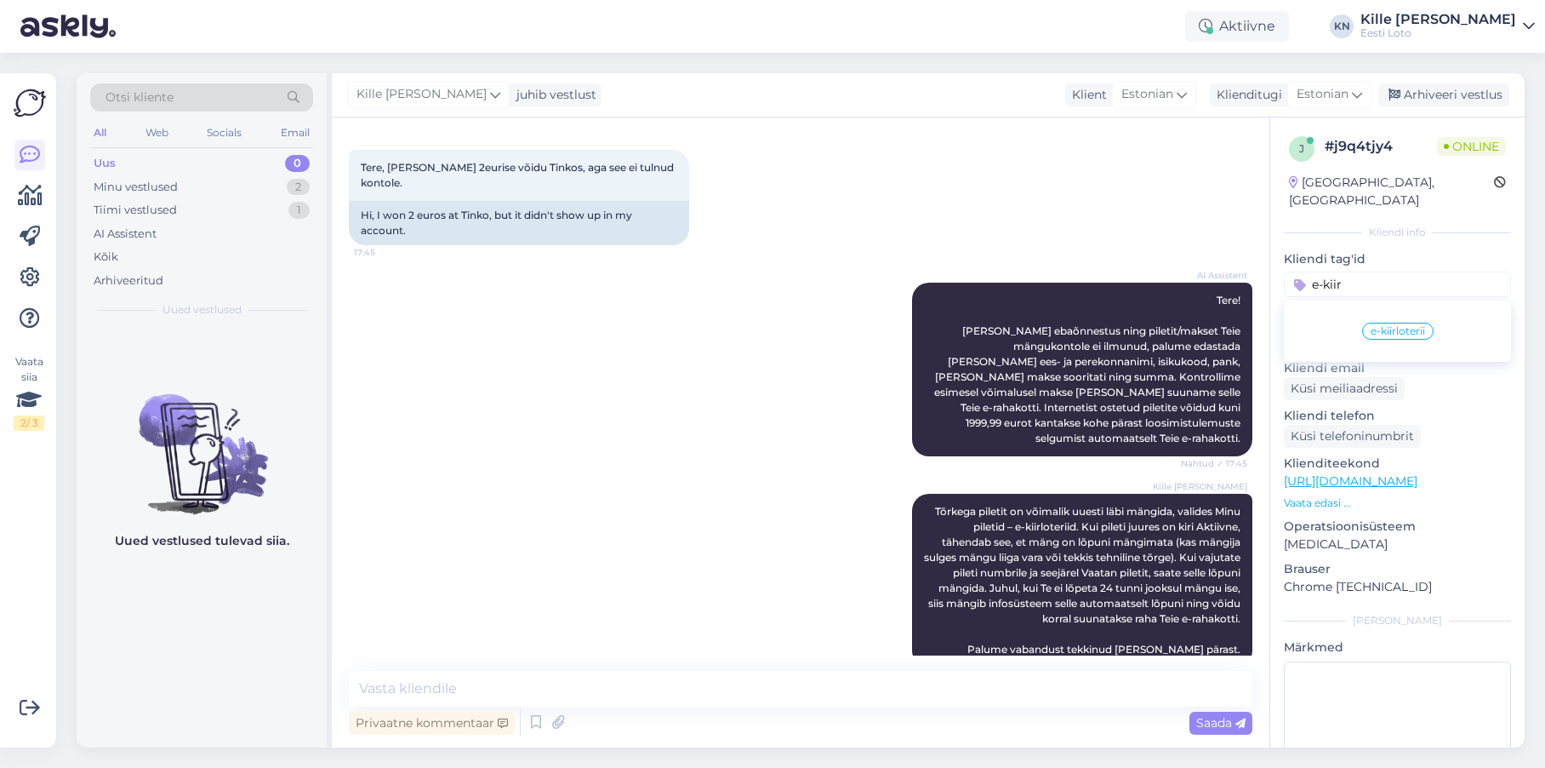
type input "e-kiir"
click at [1406, 326] on span "e-kiirloterii" at bounding box center [1398, 331] width 54 height 10
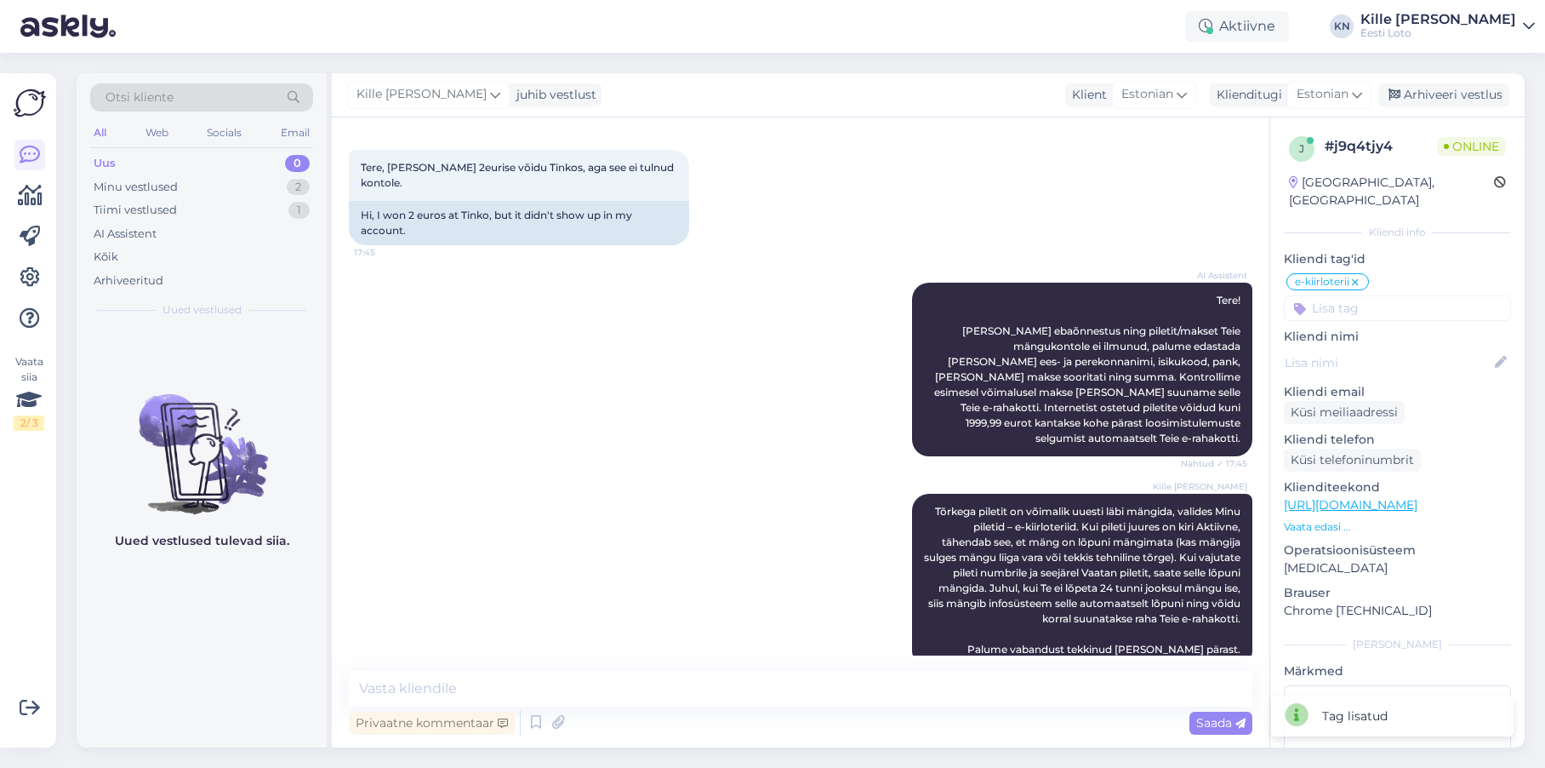
drag, startPoint x: 1473, startPoint y: 88, endPoint x: 560, endPoint y: 288, distance: 934.5
click at [1473, 88] on div "Arhiveeri vestlus" at bounding box center [1443, 94] width 131 height 23
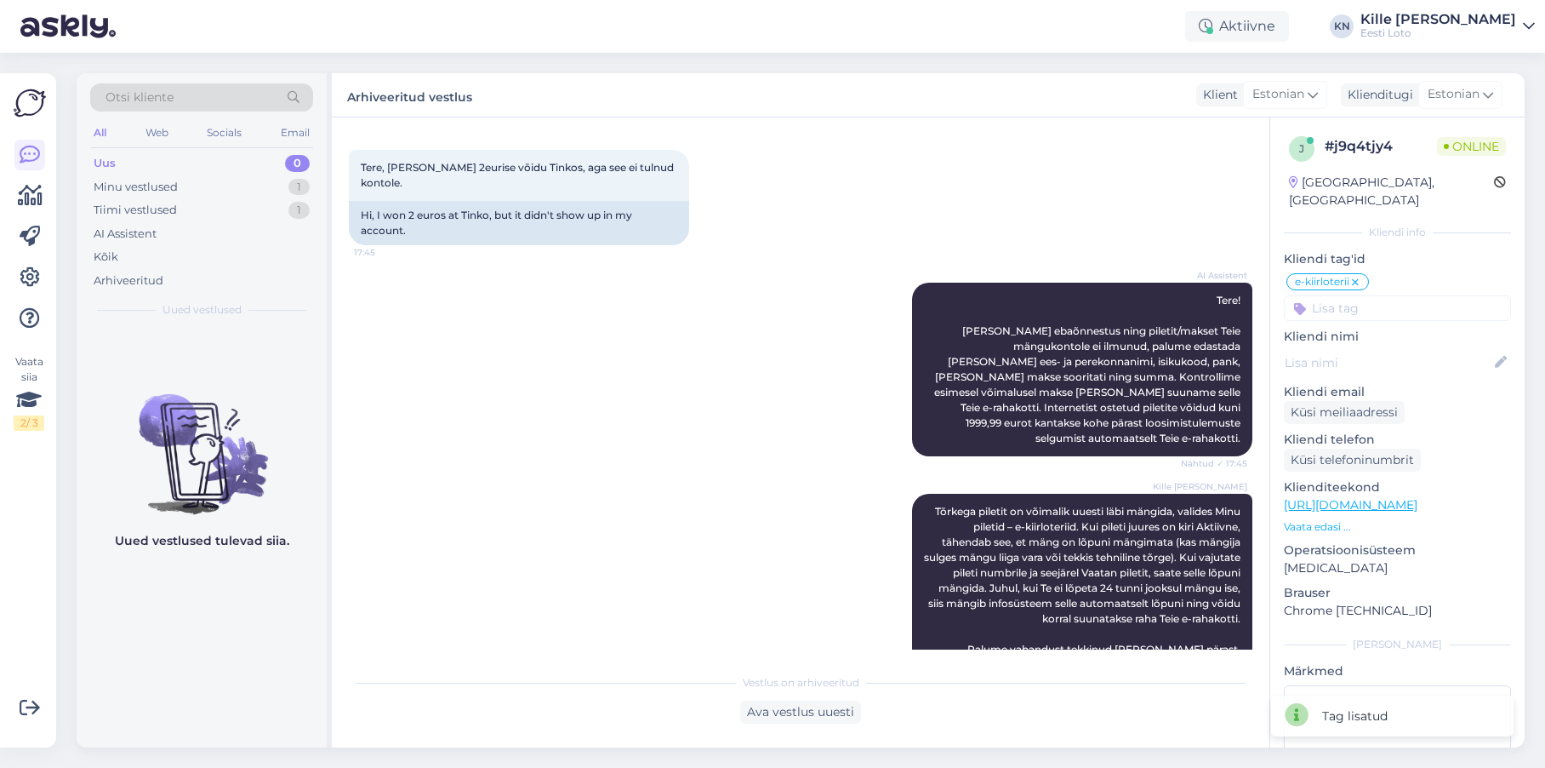
click at [99, 168] on div "Uus" at bounding box center [105, 163] width 22 height 17
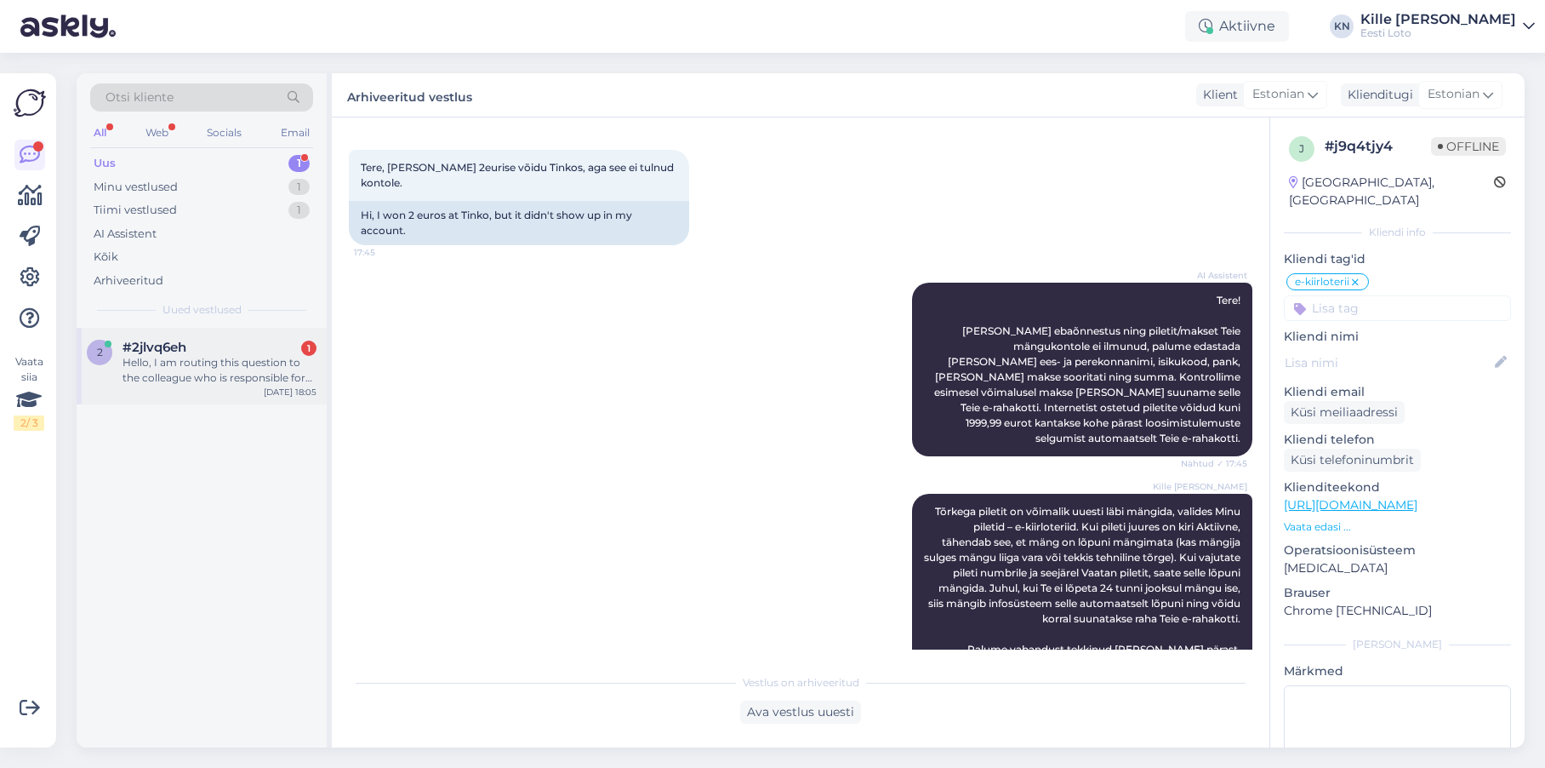
click at [220, 366] on div "Hello, I am routing this question to the colleague who is responsible for this …" at bounding box center [220, 370] width 194 height 31
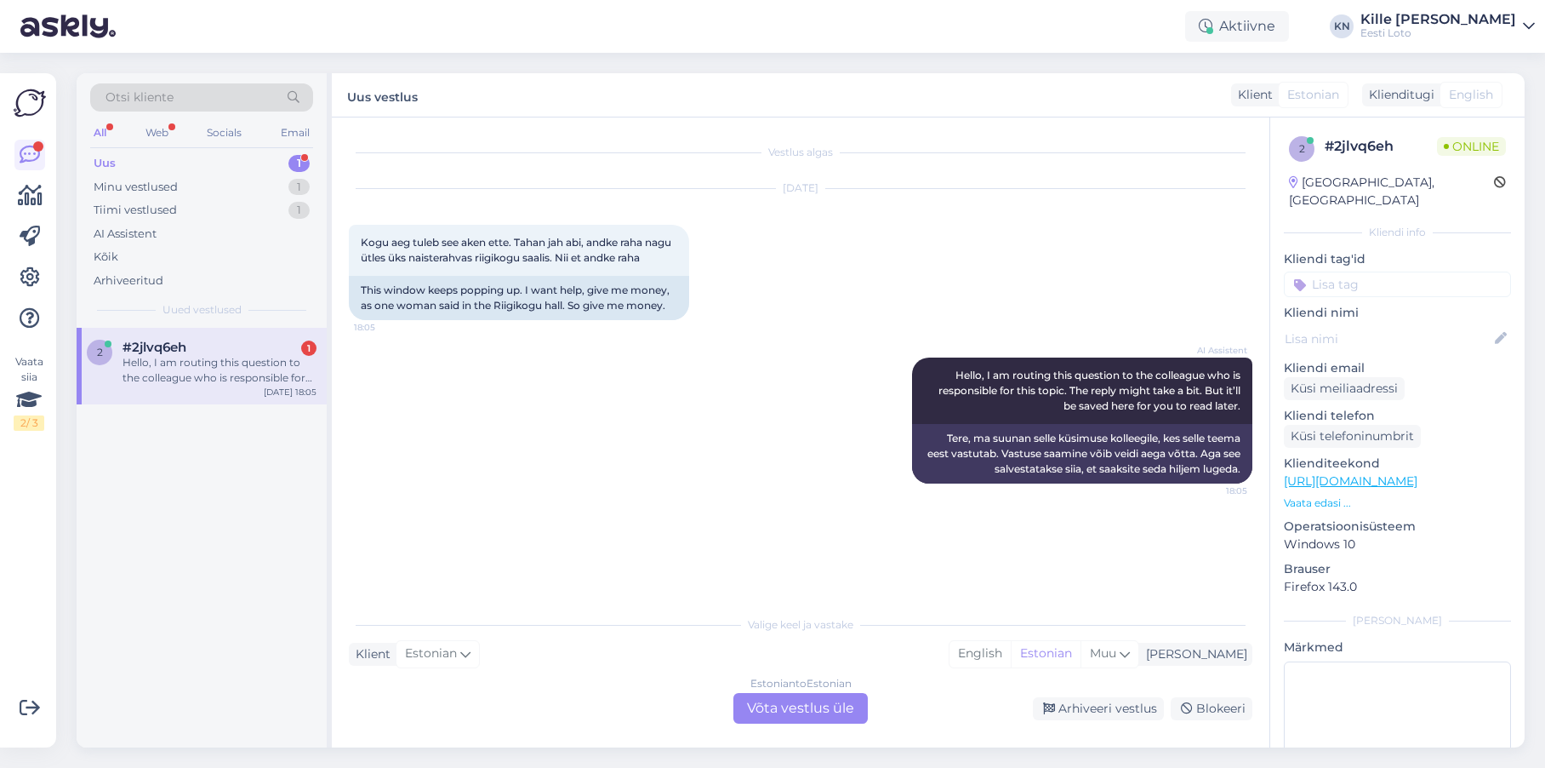
click at [1418, 271] on input at bounding box center [1397, 284] width 227 height 26
type input "ak"
drag, startPoint x: 1475, startPoint y: 310, endPoint x: 1472, endPoint y: 300, distance: 10.8
click at [1475, 326] on span "vestlusaken" at bounding box center [1463, 331] width 60 height 10
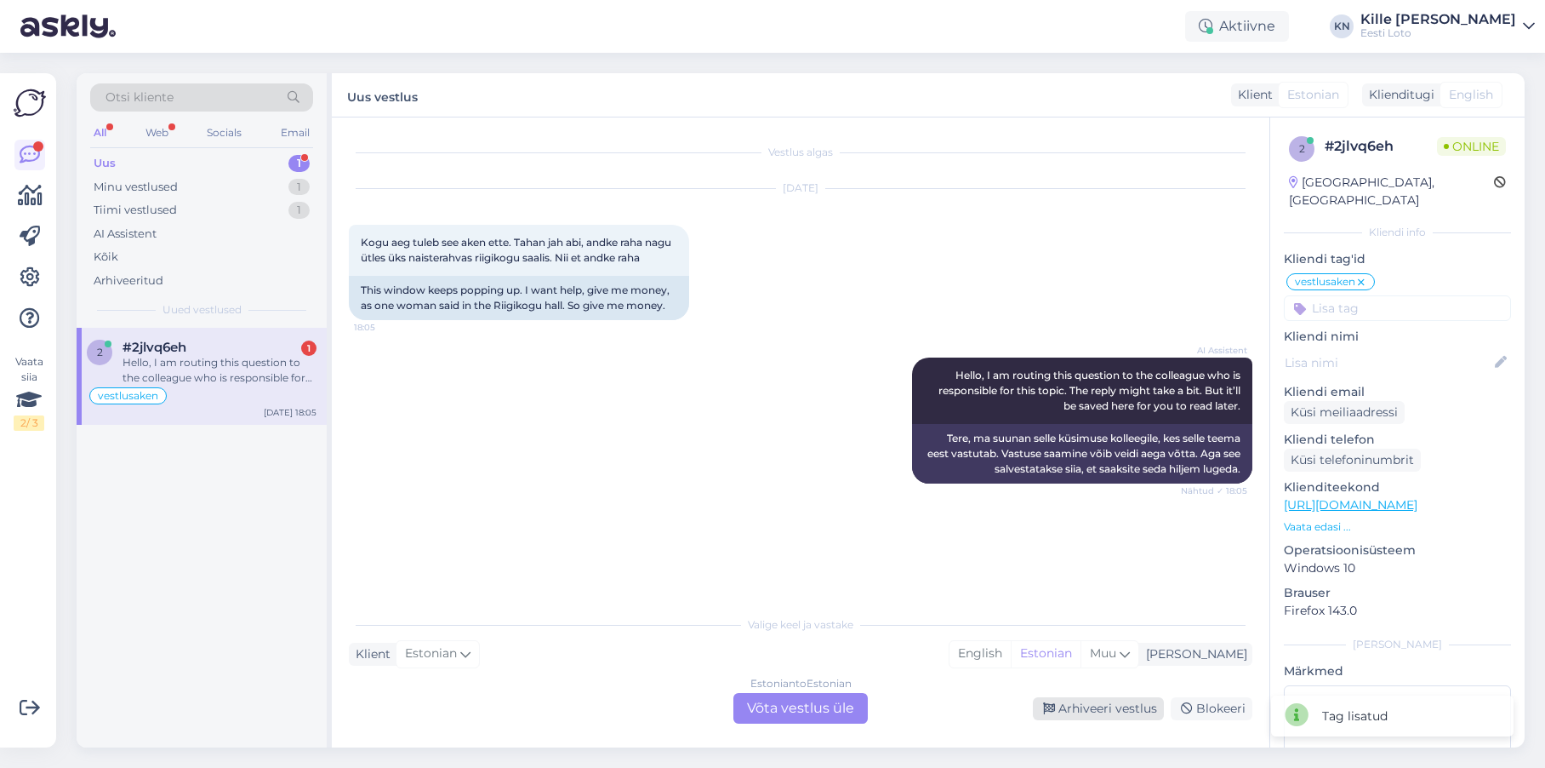
click at [1121, 706] on div "Arhiveeri vestlus" at bounding box center [1098, 708] width 131 height 23
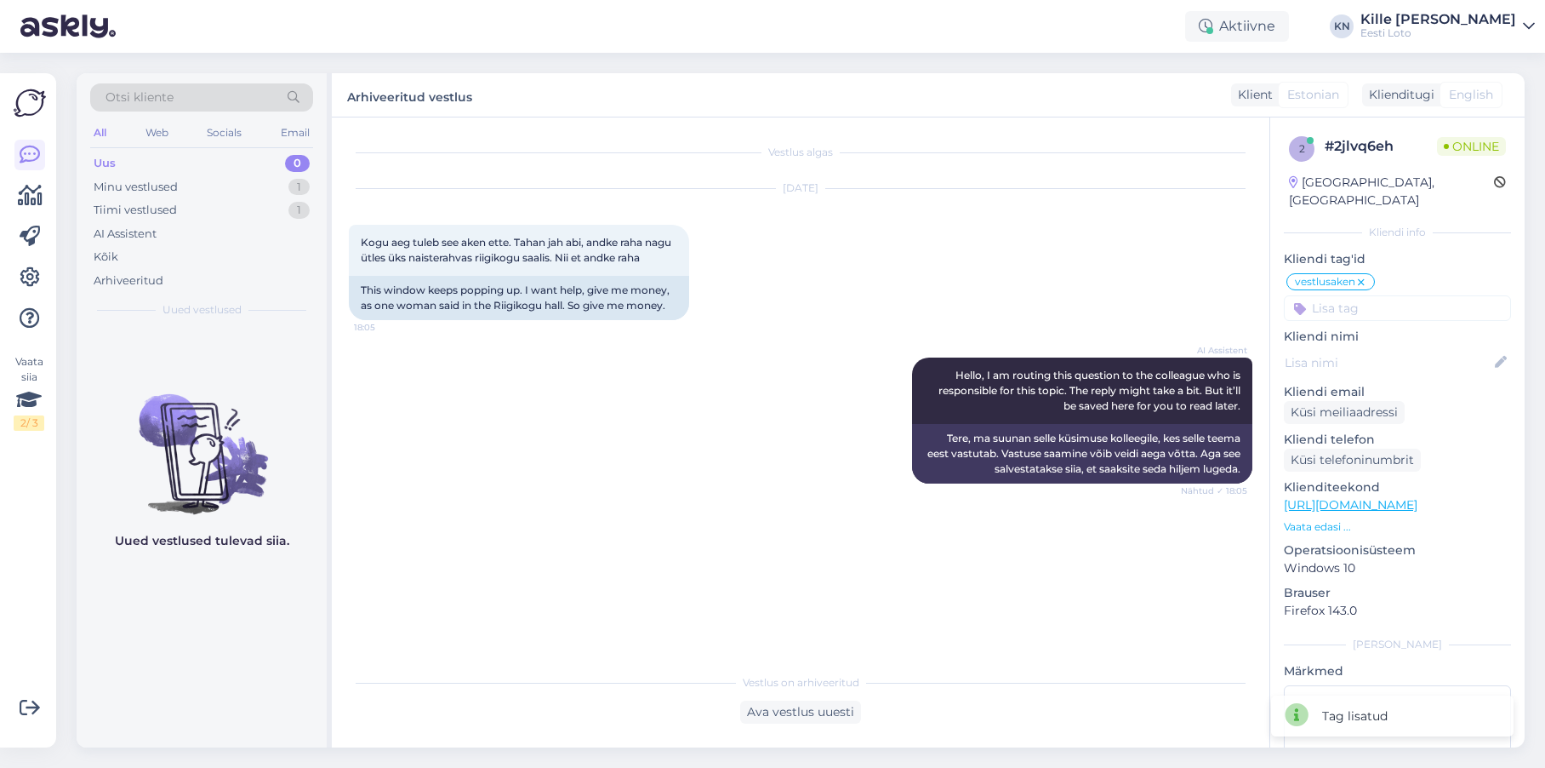
click at [142, 161] on div "Uus 0" at bounding box center [201, 163] width 223 height 24
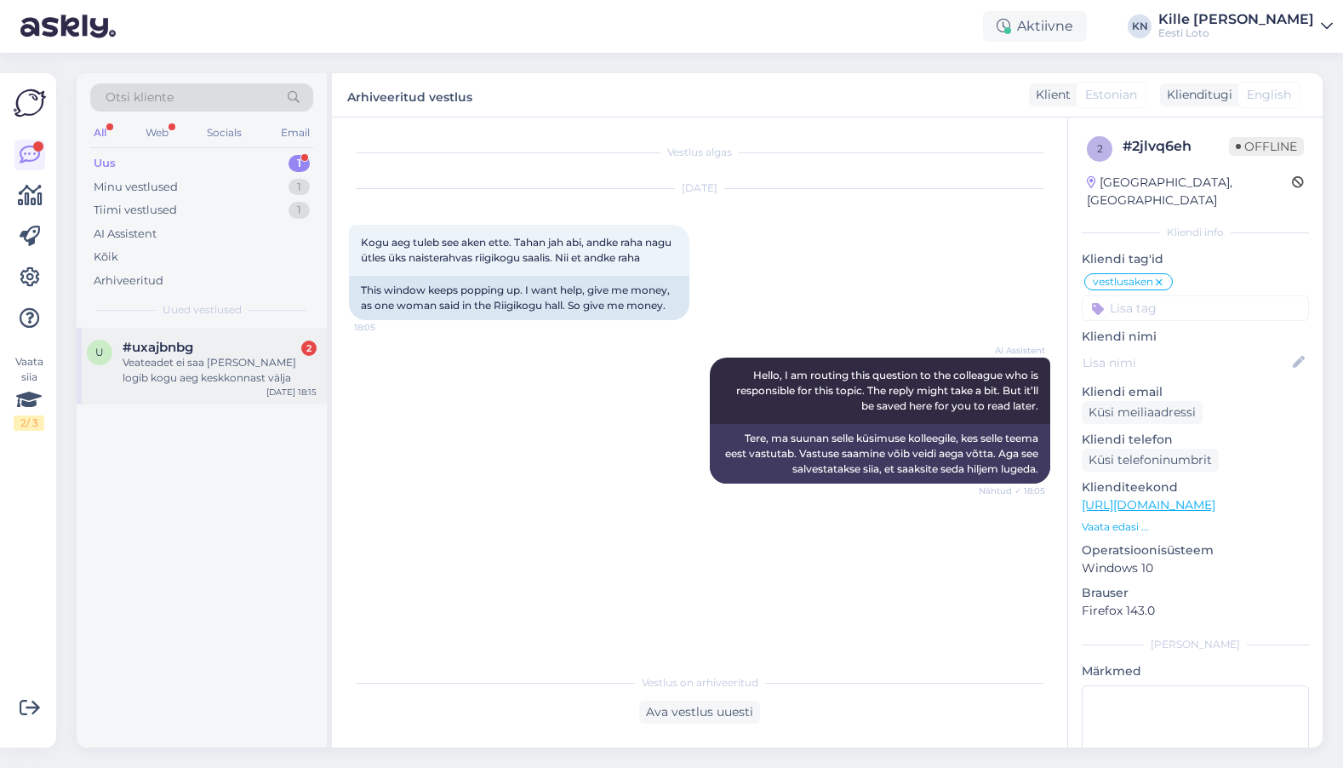
drag, startPoint x: 190, startPoint y: 369, endPoint x: 180, endPoint y: 366, distance: 10.8
click at [188, 368] on div "Veateadet ei saa [PERSON_NAME] logib kogu aeg keskkonnast välja" at bounding box center [220, 370] width 194 height 31
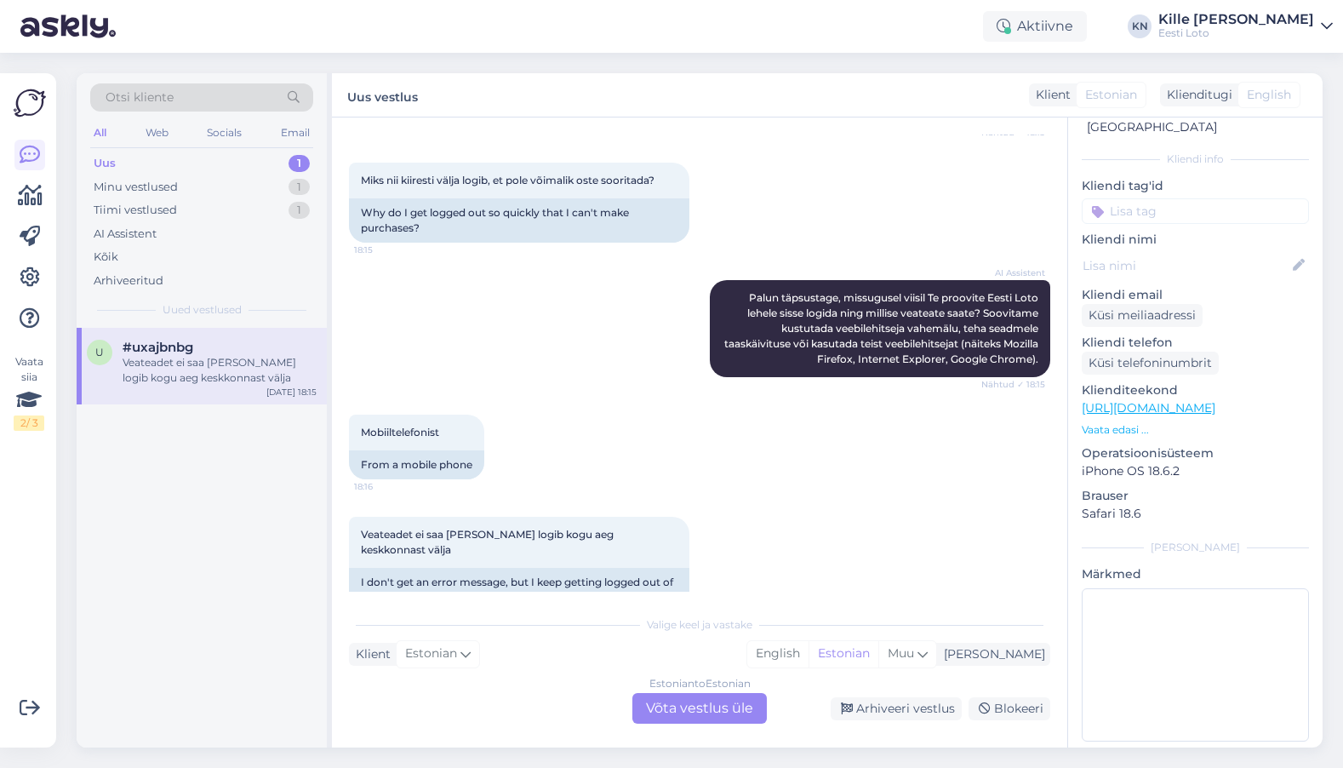
scroll to position [872, 0]
